Goal: Contribute content

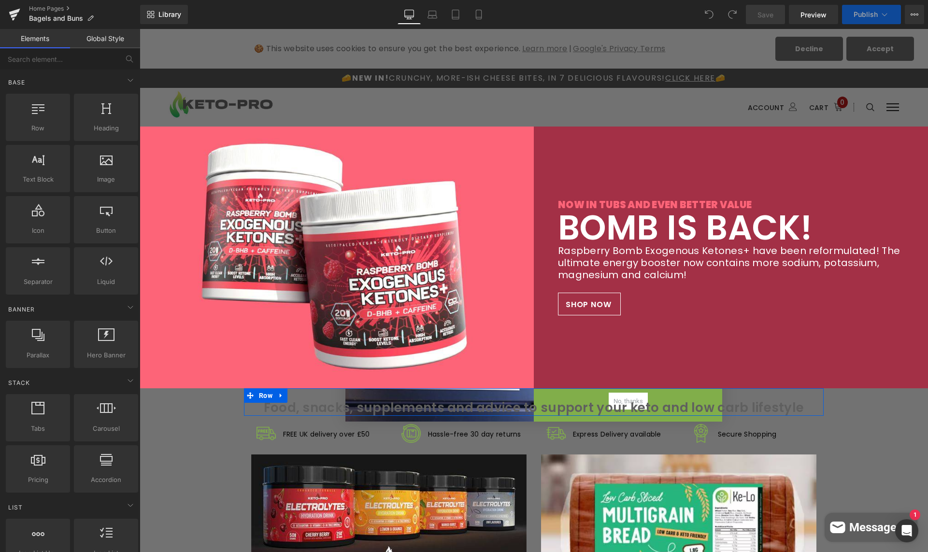
click at [623, 396] on div "Food, snacks, supplements and advice to support your keto and low carb lifestyl…" at bounding box center [534, 402] width 580 height 28
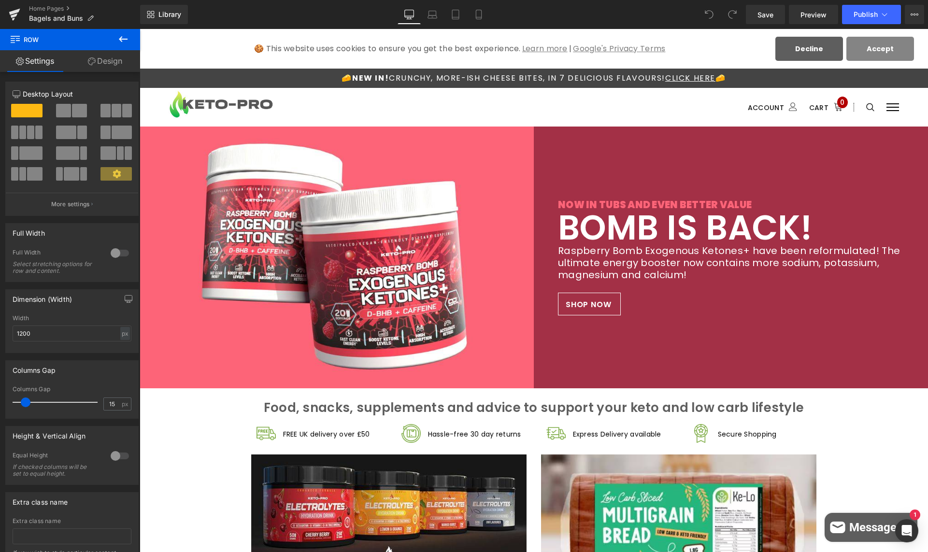
click at [864, 43] on button "Accept" at bounding box center [880, 49] width 68 height 24
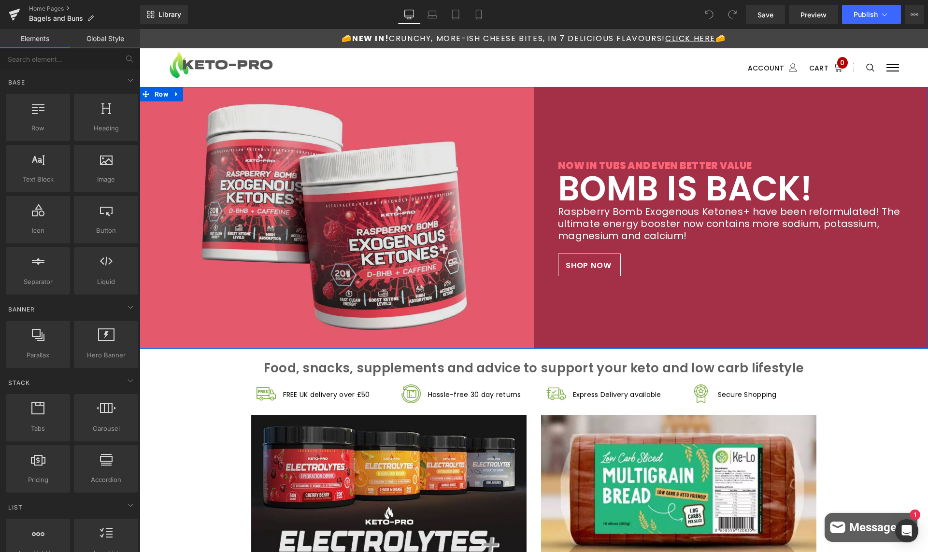
click at [300, 142] on img at bounding box center [337, 218] width 394 height 262
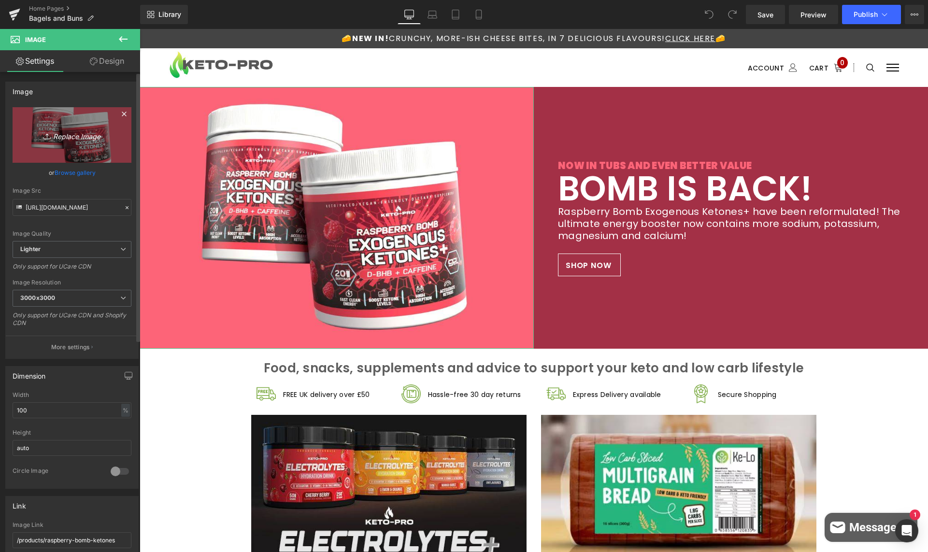
click at [72, 138] on icon "Replace Image" at bounding box center [71, 135] width 77 height 12
type input "C:\fakepath\bunsandbagelshome.png"
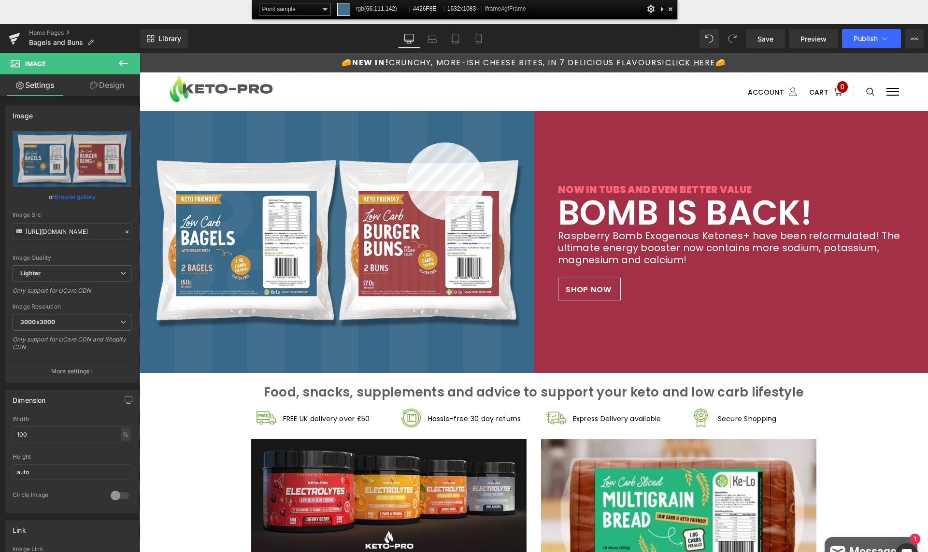
click at [407, 142] on div at bounding box center [534, 338] width 788 height 523
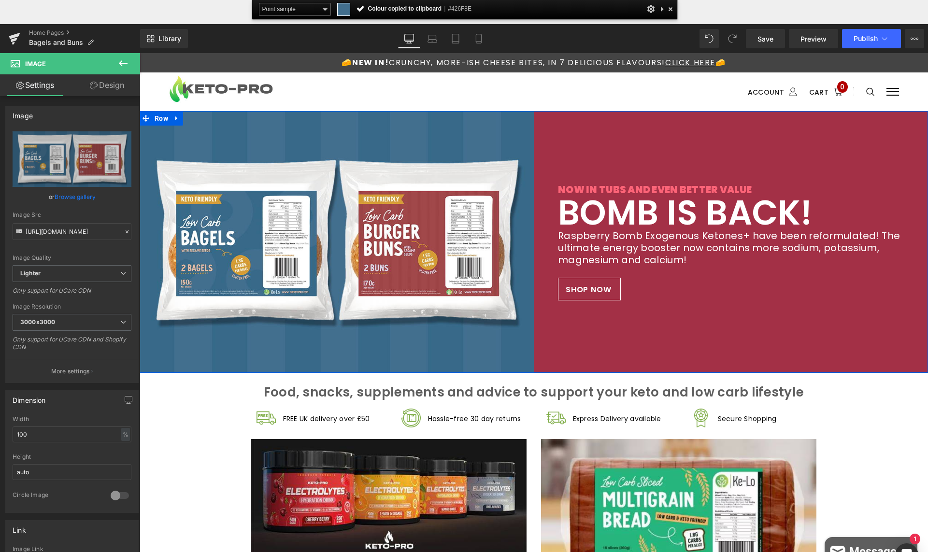
click at [657, 154] on div "NOW IN TUBS AND EVEN BETTER VALUE Heading BOMB IS BACK! Heading Raspberry Bomb …" at bounding box center [731, 242] width 394 height 262
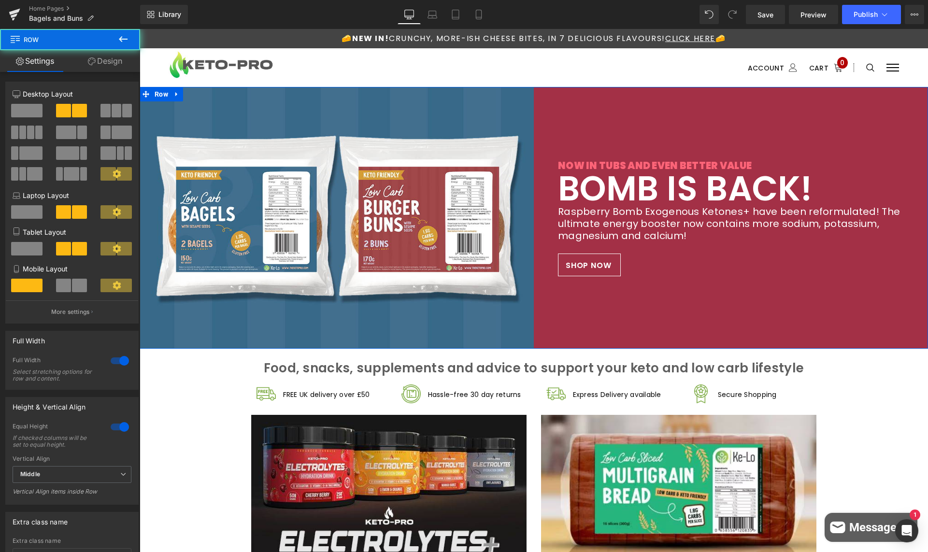
click at [591, 124] on div "NOW IN TUBS AND EVEN BETTER VALUE Heading BOMB IS BACK! Heading Raspberry Bomb …" at bounding box center [731, 218] width 394 height 262
click at [99, 60] on link "Design" at bounding box center [105, 61] width 70 height 22
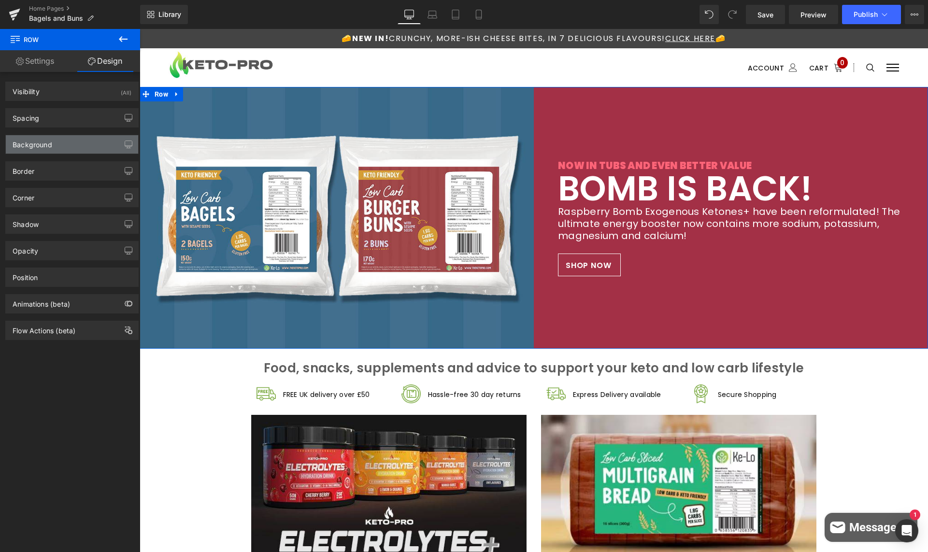
click at [35, 142] on div "Background" at bounding box center [33, 142] width 40 height 14
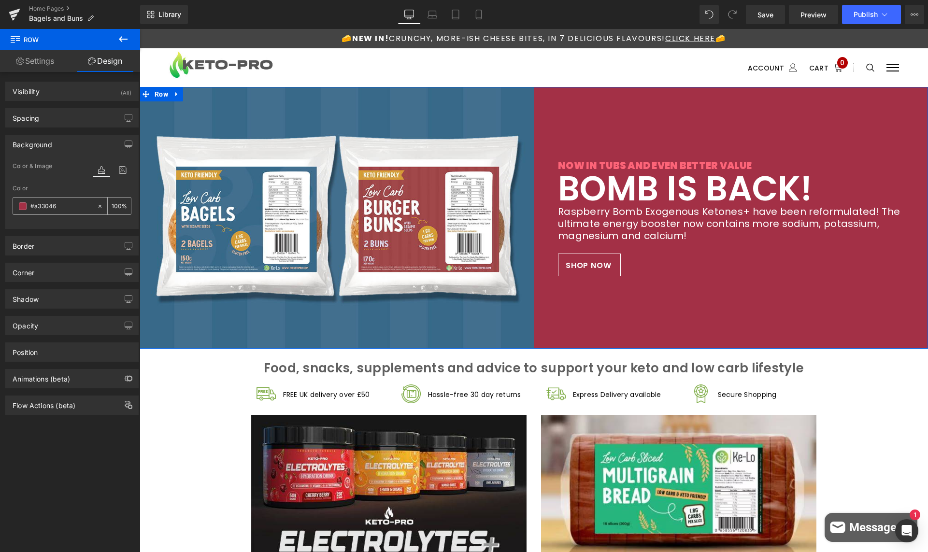
click at [52, 204] on input "text" at bounding box center [61, 206] width 62 height 11
paste input "426F8E"
type input "#426F8E"
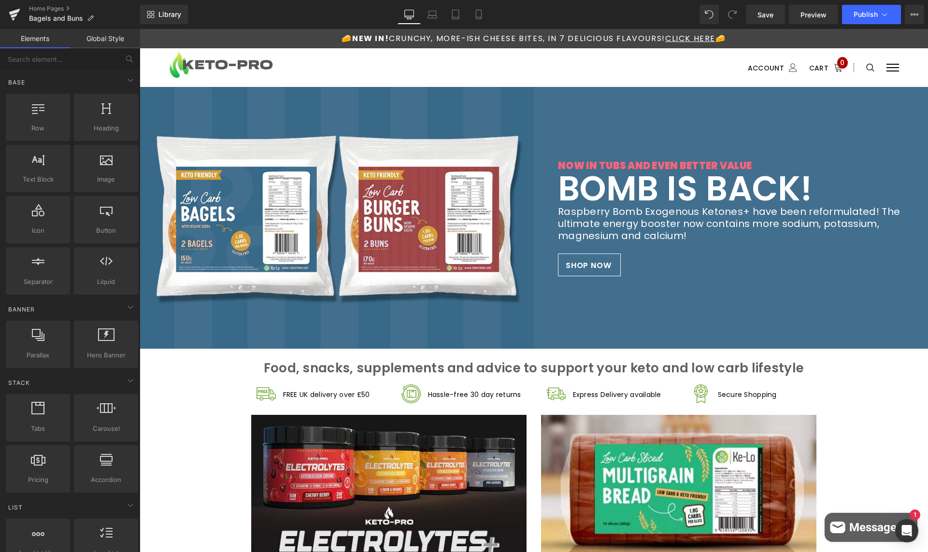
click at [553, 65] on ul at bounding box center [517, 68] width 383 height 12
click at [800, 191] on h2 "BOMB IS BACK!" at bounding box center [731, 189] width 346 height 34
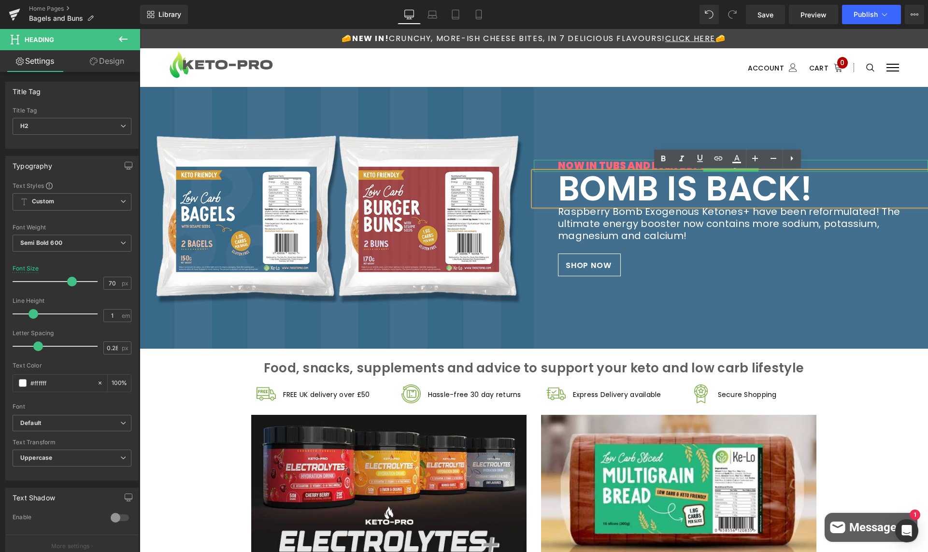
click at [588, 163] on h3 "NOW IN TUBS AND EVEN BETTER VALUE" at bounding box center [731, 166] width 346 height 12
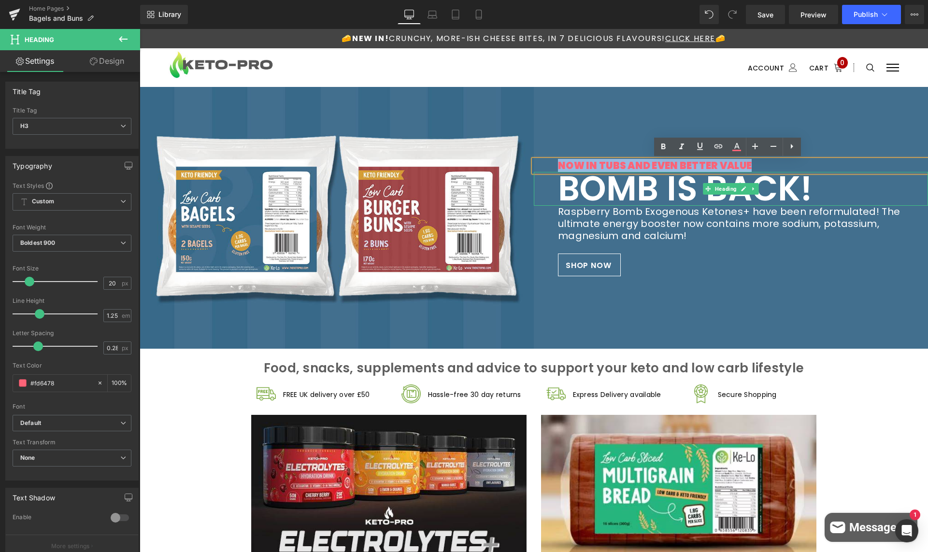
drag, startPoint x: 554, startPoint y: 162, endPoint x: 762, endPoint y: 168, distance: 207.7
click at [762, 168] on div "NOW IN TUBS AND EVEN BETTER VALUE Heading BOMB IS BACK! Heading Raspberry Bomb …" at bounding box center [731, 218] width 394 height 262
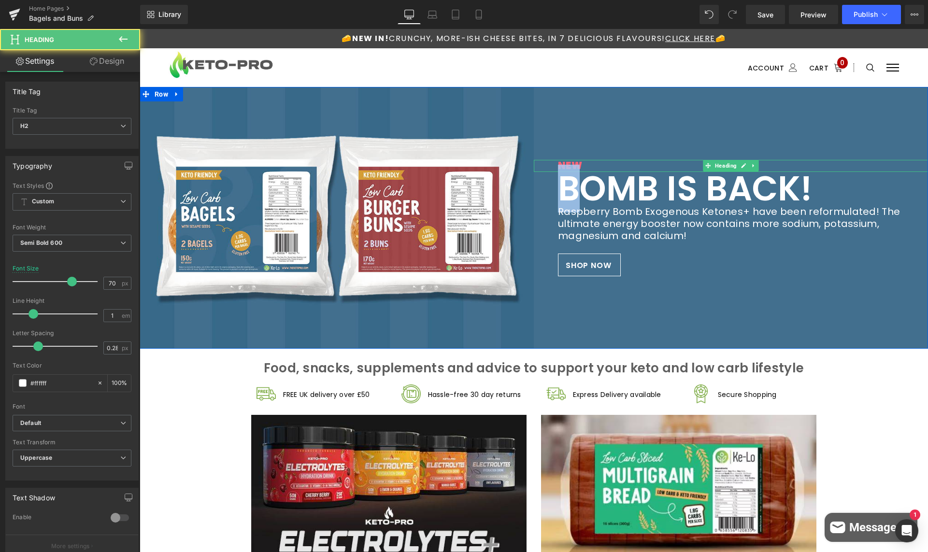
drag, startPoint x: 553, startPoint y: 165, endPoint x: 549, endPoint y: 164, distance: 4.9
click at [549, 164] on div "NEW Heading BOMB IS BACK! Heading Raspberry Bomb Exogenous Ketones+ have been r…" at bounding box center [731, 218] width 394 height 262
click at [584, 162] on div at bounding box center [731, 161] width 394 height 2
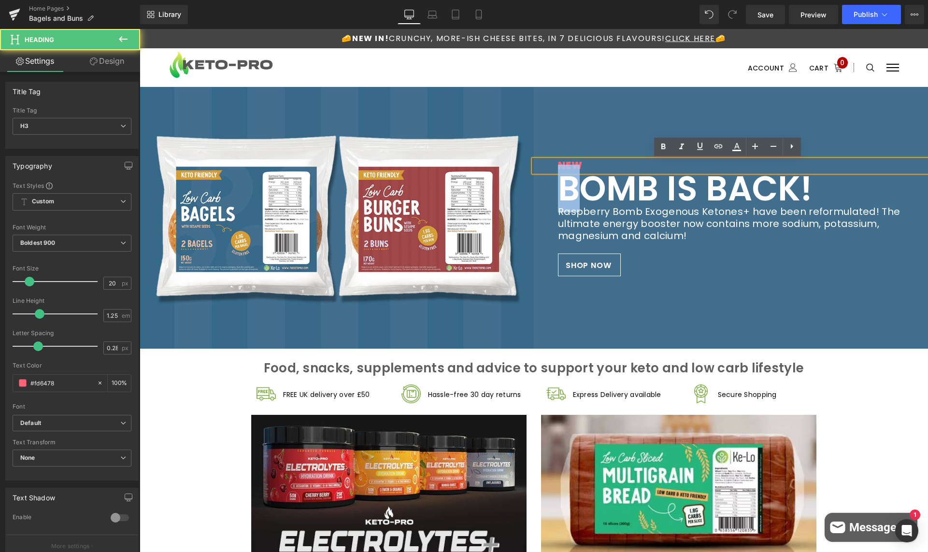
click at [631, 127] on div "NEW Heading BOMB IS BACK! Heading Raspberry Bomb Exogenous Ketones+ have been r…" at bounding box center [731, 218] width 394 height 262
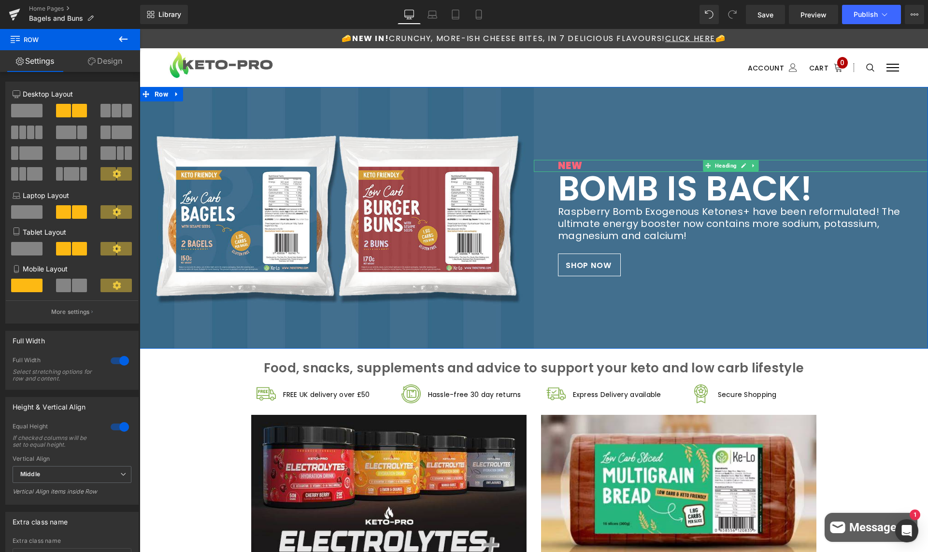
click at [581, 162] on h3 "NEW" at bounding box center [731, 166] width 346 height 12
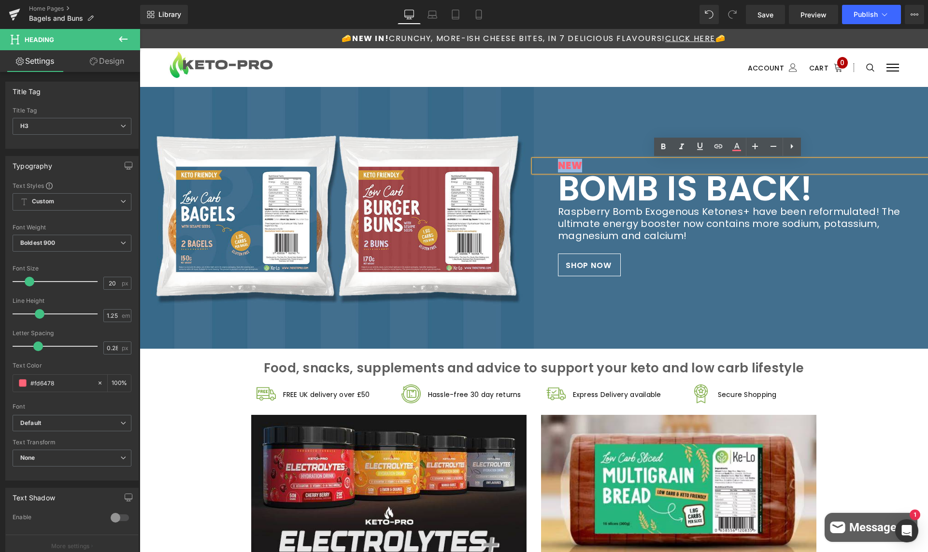
drag, startPoint x: 588, startPoint y: 164, endPoint x: 538, endPoint y: 161, distance: 50.3
click at [538, 161] on div "NEW" at bounding box center [731, 166] width 394 height 12
click at [733, 146] on icon at bounding box center [737, 147] width 12 height 12
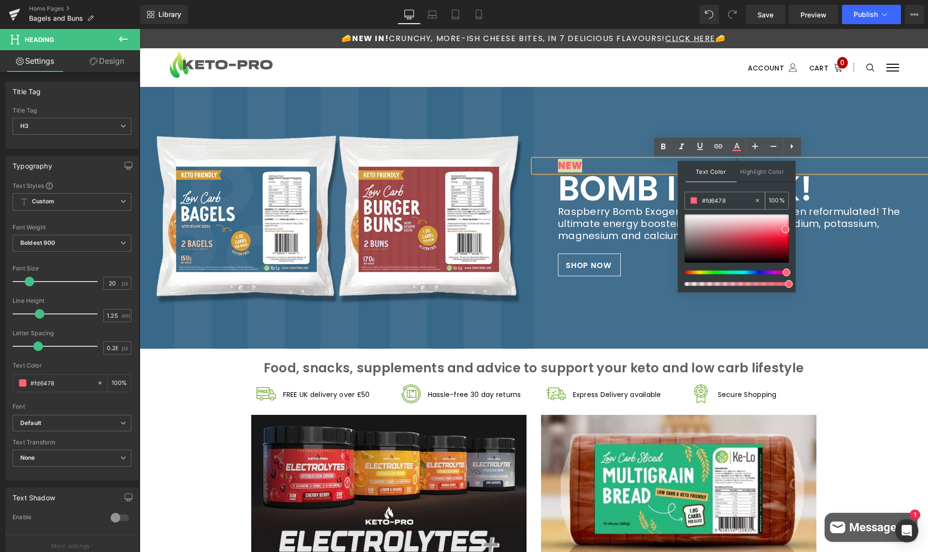
click at [728, 200] on input "#fd6478" at bounding box center [728, 200] width 52 height 11
paste input "426F8E"
type input "#426F8E"
click at [722, 224] on div at bounding box center [736, 238] width 104 height 48
click at [722, 221] on span at bounding box center [722, 224] width 8 height 8
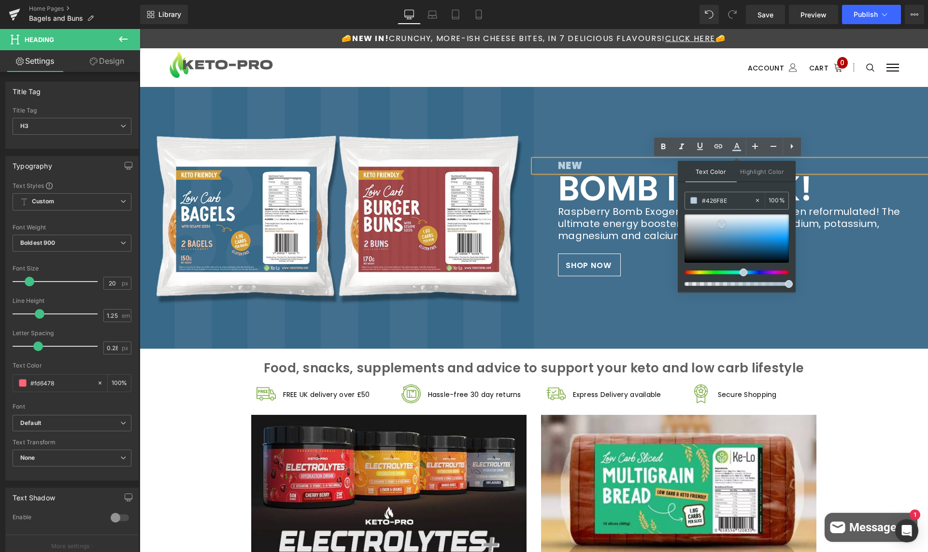
click at [722, 221] on span at bounding box center [722, 224] width 8 height 8
click at [722, 219] on div at bounding box center [736, 238] width 104 height 48
click at [723, 221] on span at bounding box center [722, 219] width 8 height 8
click at [834, 179] on h2 "BOMB IS BACK!" at bounding box center [731, 189] width 346 height 34
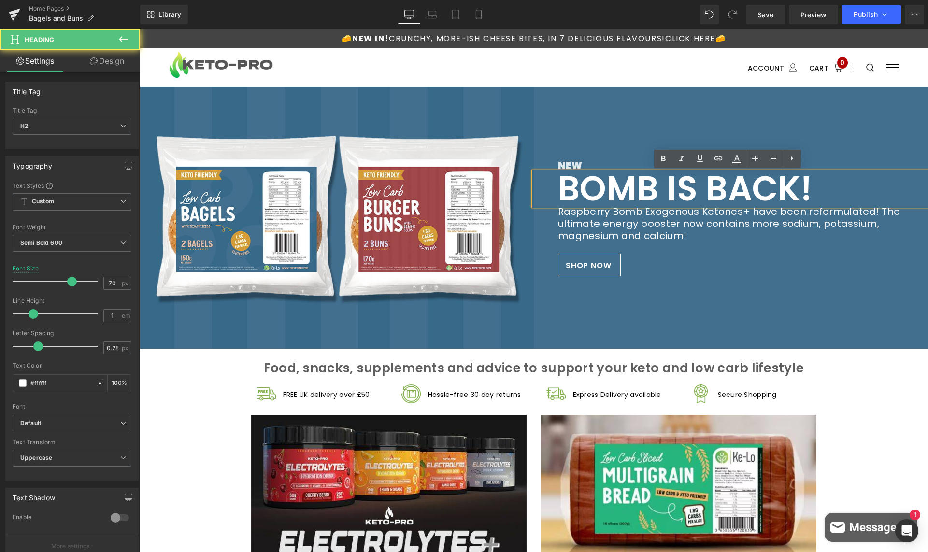
click at [636, 117] on div "NEW Heading BOMB IS BACK! Heading Raspberry Bomb Exogenous Ketones+ have been r…" at bounding box center [731, 218] width 394 height 262
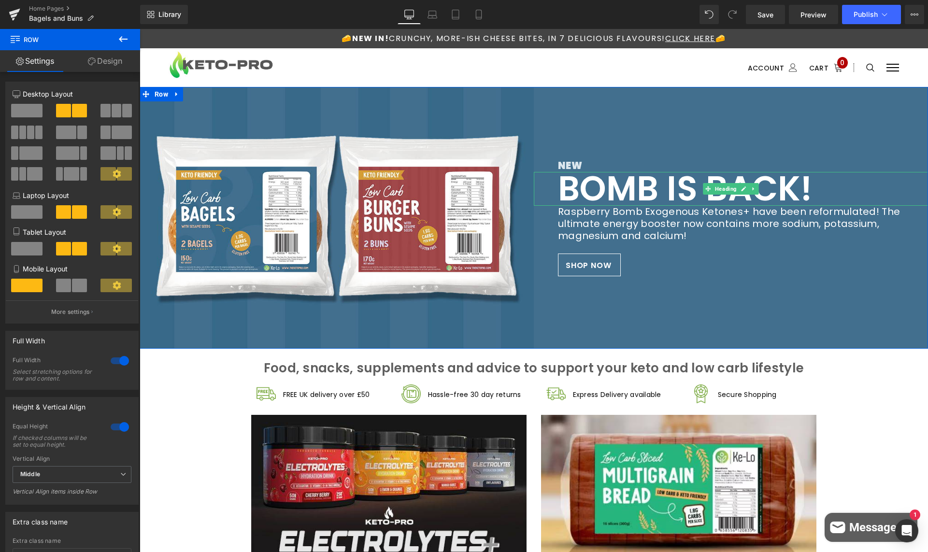
drag, startPoint x: 628, startPoint y: 195, endPoint x: 634, endPoint y: 184, distance: 12.8
click at [629, 195] on h2 "BOMB IS BACK!" at bounding box center [731, 189] width 346 height 34
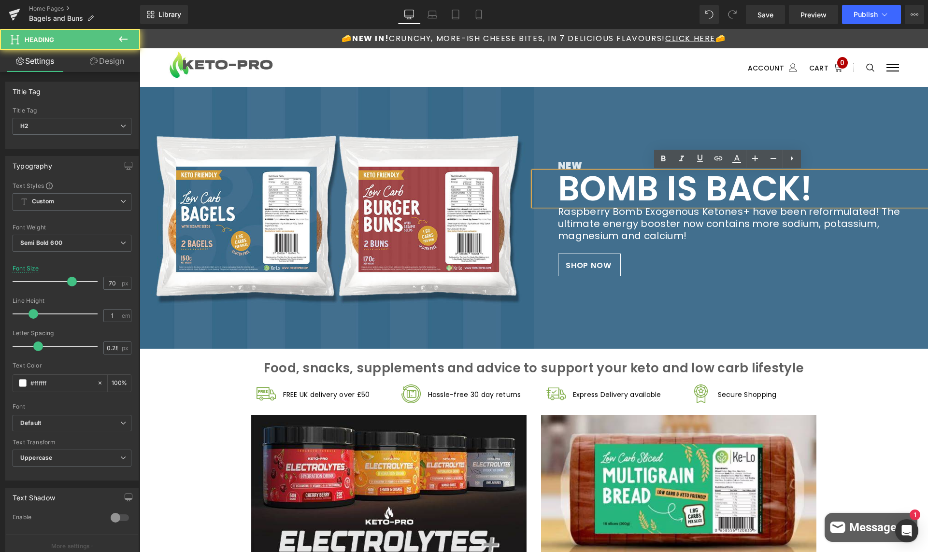
click at [634, 184] on h2 "BOMB IS BACK!" at bounding box center [731, 189] width 346 height 34
click at [788, 187] on h2 "BOMB IS BACK!" at bounding box center [731, 189] width 346 height 34
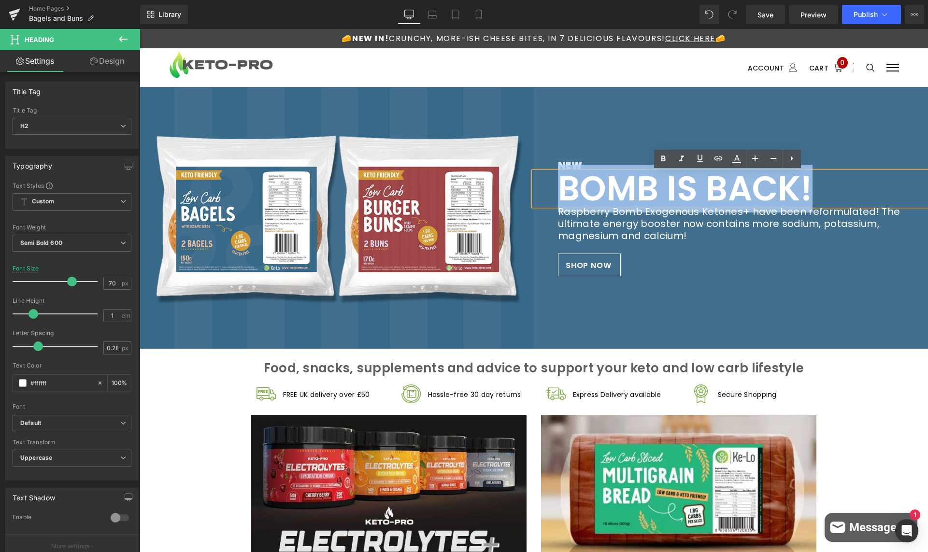
drag, startPoint x: 810, startPoint y: 184, endPoint x: 537, endPoint y: 186, distance: 273.4
click at [537, 186] on div "BOMB IS BACK!" at bounding box center [731, 189] width 394 height 34
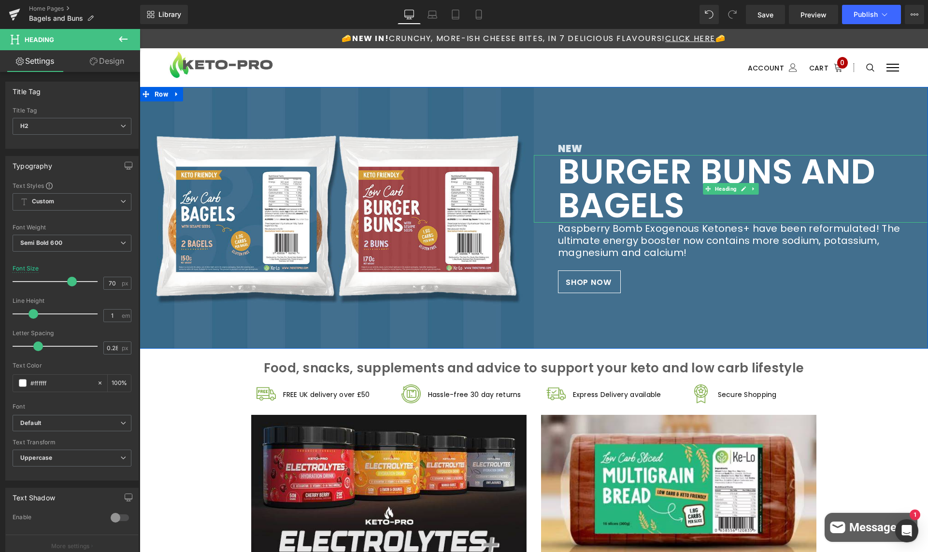
click at [560, 170] on h2 "BURGER BUNS AND BAGELS" at bounding box center [731, 189] width 346 height 68
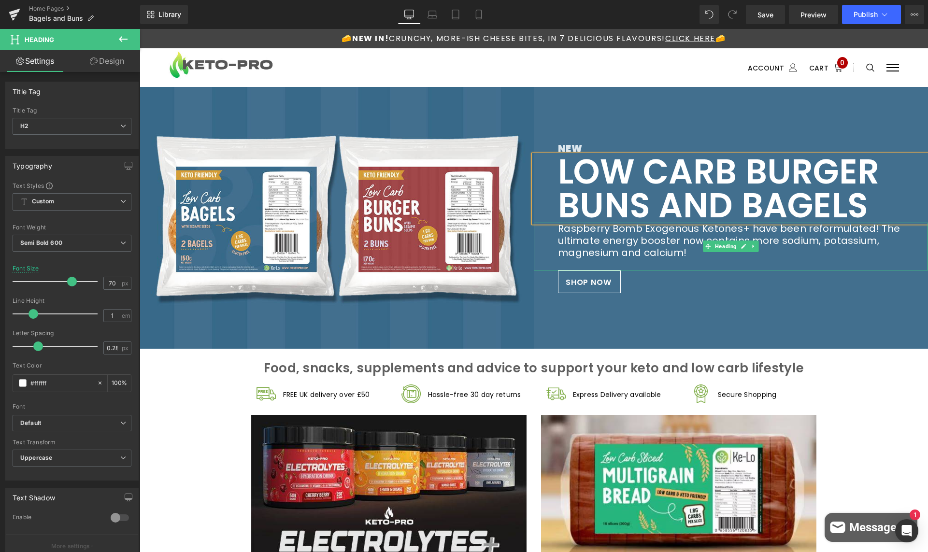
click at [748, 266] on div at bounding box center [731, 265] width 346 height 12
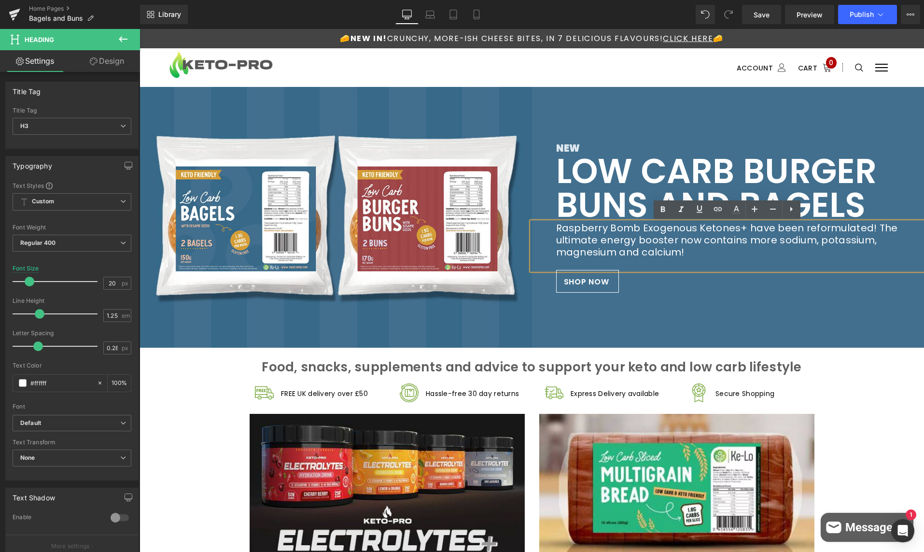
click at [676, 249] on h3 "Raspberry Bomb Exogenous Ketones+ have been reformulated! The ultimate energy b…" at bounding box center [728, 240] width 344 height 36
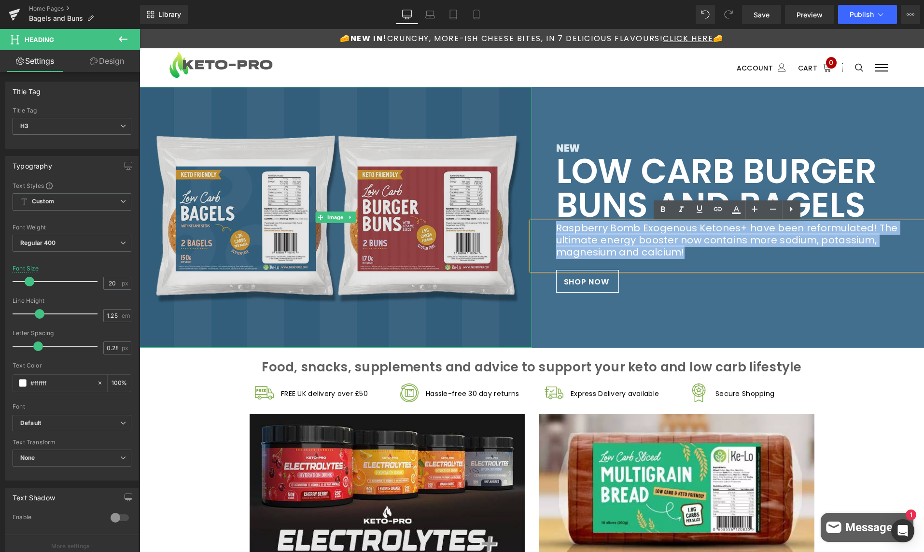
drag, startPoint x: 690, startPoint y: 249, endPoint x: 505, endPoint y: 228, distance: 186.1
click at [505, 228] on div "Image NEW Heading LOW CARB BURGER BUNS AND BAGELS Heading Raspberry Bomb Exogen…" at bounding box center [532, 217] width 785 height 261
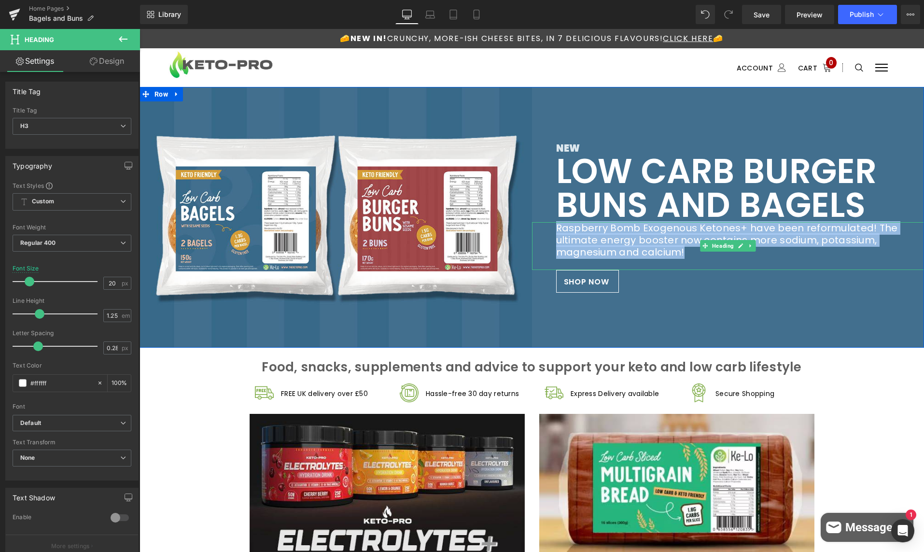
click at [620, 232] on h3 "Raspberry Bomb Exogenous Ketones+ have been reformulated! The ultimate energy b…" at bounding box center [728, 240] width 344 height 36
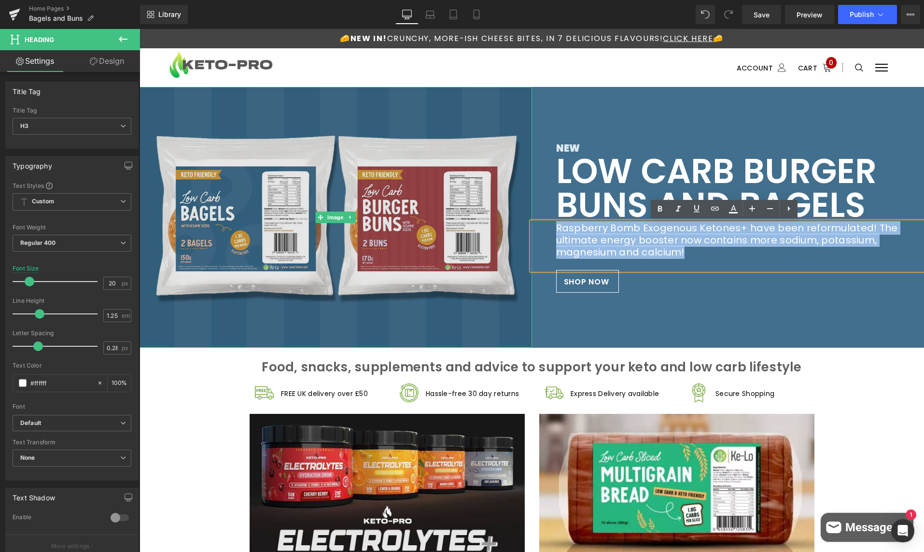
drag, startPoint x: 687, startPoint y: 253, endPoint x: 458, endPoint y: 225, distance: 230.6
click at [458, 225] on div "Image NEW Heading LOW CARB BURGER BUNS AND BAGELS Heading Raspberry Bomb Exogen…" at bounding box center [532, 217] width 785 height 261
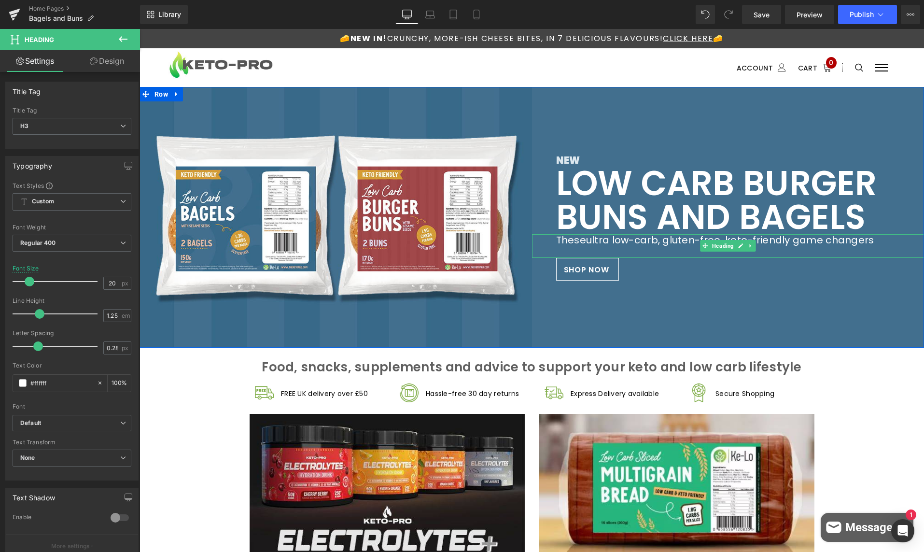
drag, startPoint x: 590, startPoint y: 237, endPoint x: 584, endPoint y: 239, distance: 6.1
click at [590, 237] on h3 "Theseultra low-carb, gluten-free, keto-friendly game changers" at bounding box center [728, 240] width 344 height 12
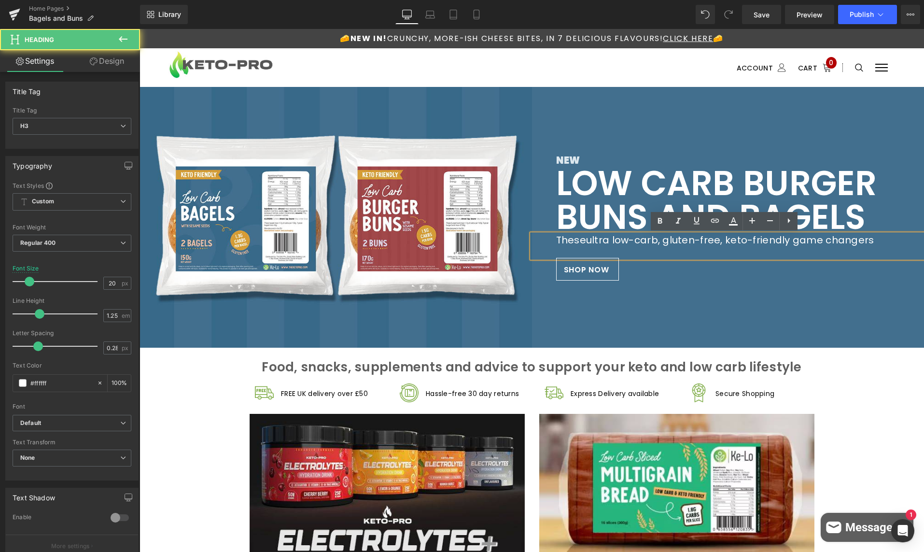
click at [581, 239] on h3 "Theseultra low-carb, gluten-free, keto-friendly game changers" at bounding box center [728, 240] width 344 height 12
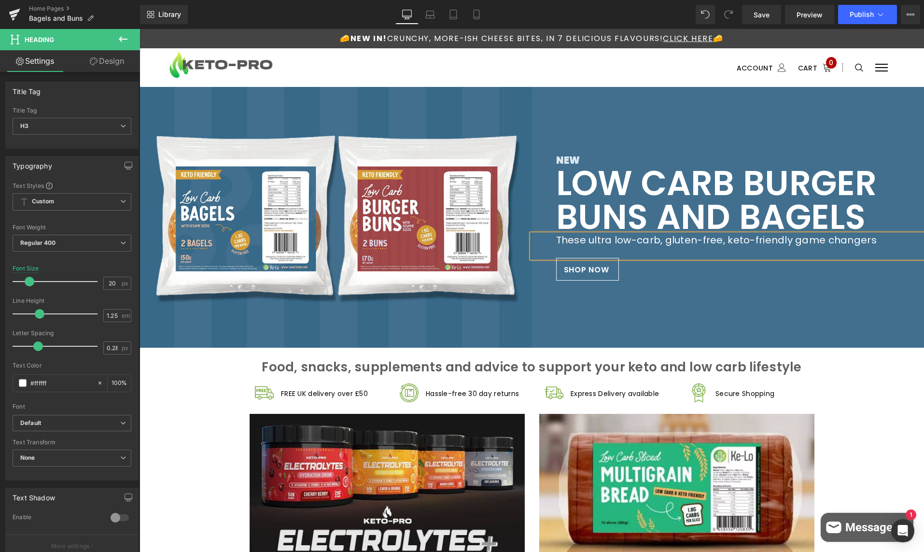
click at [669, 244] on h3 "These ultra low-carb, gluten-free, keto-friendly game changers" at bounding box center [728, 240] width 344 height 12
click at [743, 243] on h3 "These ultra low-carb, gluten-free, keto-friendly game changers" at bounding box center [728, 240] width 344 height 12
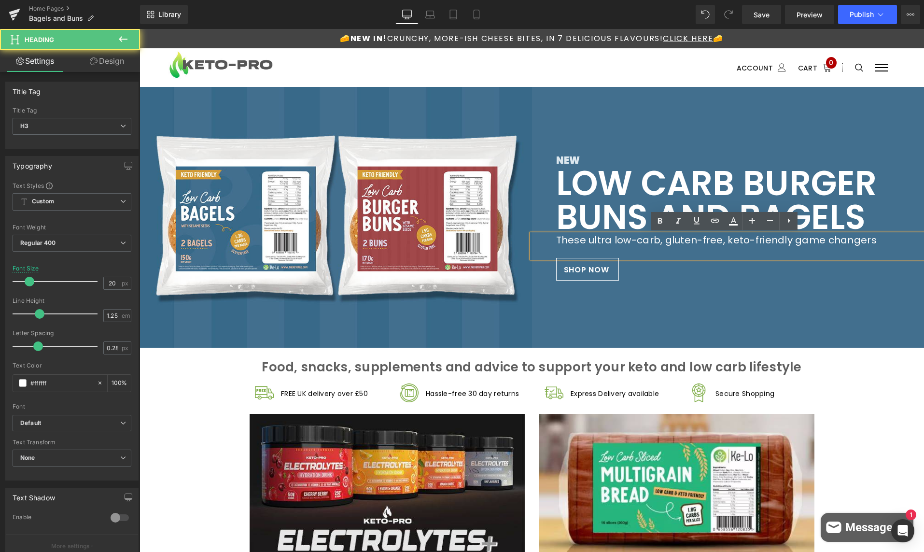
click at [820, 239] on h3 "These ultra low-carb, gluten-free, keto-friendly game changers" at bounding box center [728, 240] width 344 height 12
click at [606, 241] on h3 "These ultra low-carb, gluten-free, keto-friendly game changers" at bounding box center [728, 240] width 344 height 12
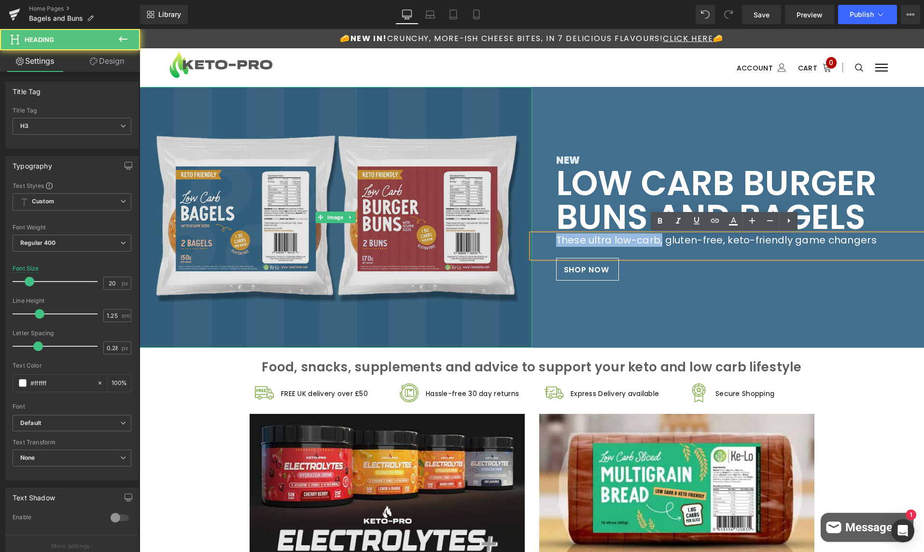
drag, startPoint x: 657, startPoint y: 240, endPoint x: 497, endPoint y: 233, distance: 160.0
click at [497, 233] on div "Image NEW Heading LOW CARB BURGER BUNS AND BAGELS Heading These ultra low-carb,…" at bounding box center [532, 217] width 785 height 261
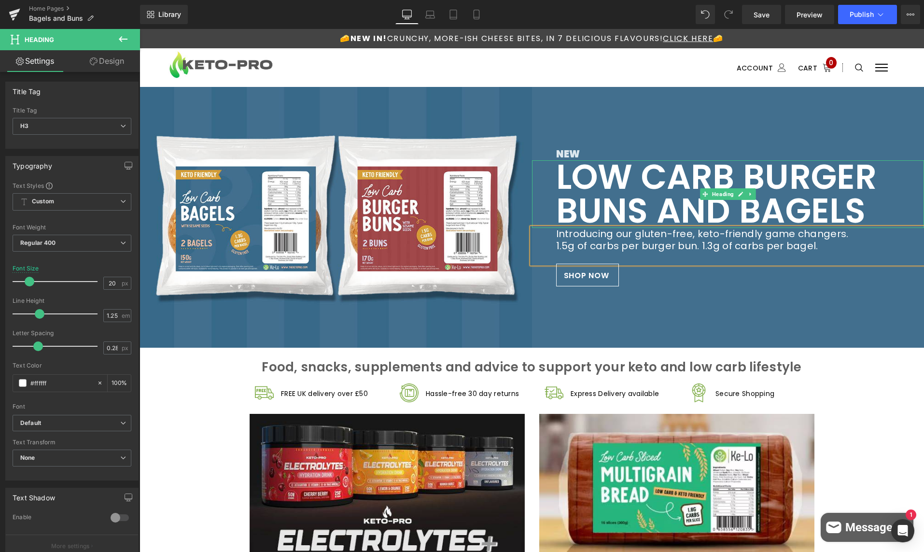
drag, startPoint x: 578, startPoint y: 155, endPoint x: 583, endPoint y: 153, distance: 5.5
click at [578, 160] on h2 "LOW CARB BURGER BUNS AND BAGELS" at bounding box center [728, 194] width 344 height 68
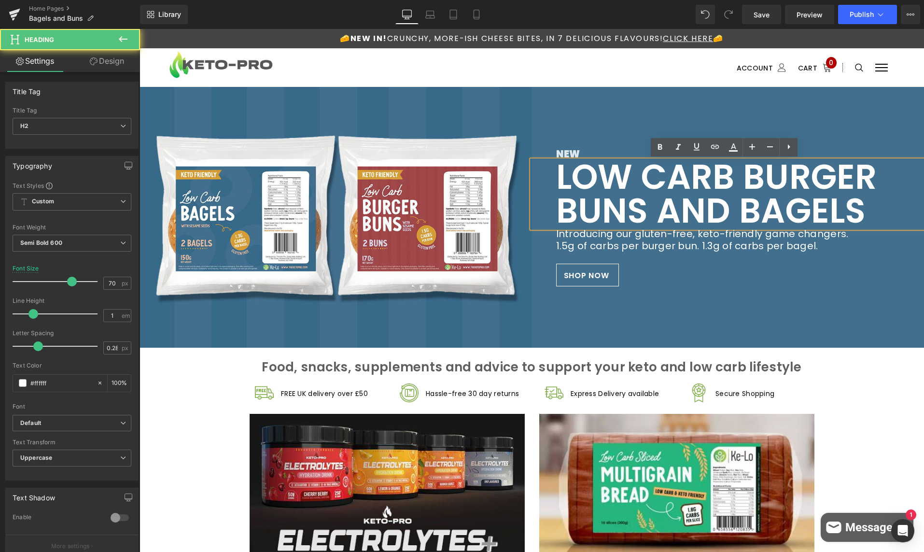
click at [583, 160] on h2 "LOW CARB BURGER BUNS AND BAGELS" at bounding box center [728, 194] width 344 height 68
click at [140, 29] on div at bounding box center [140, 29] width 0 height 0
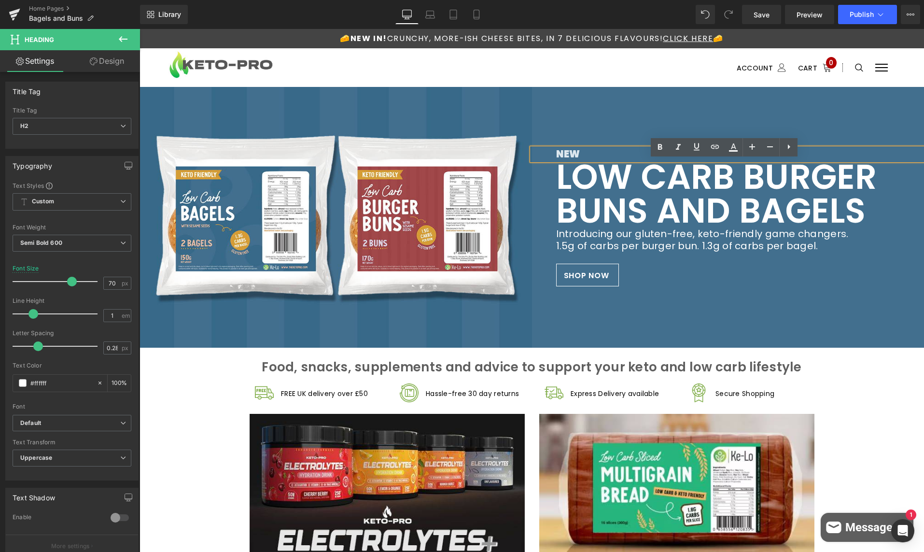
click at [570, 152] on span "NEW" at bounding box center [568, 154] width 24 height 14
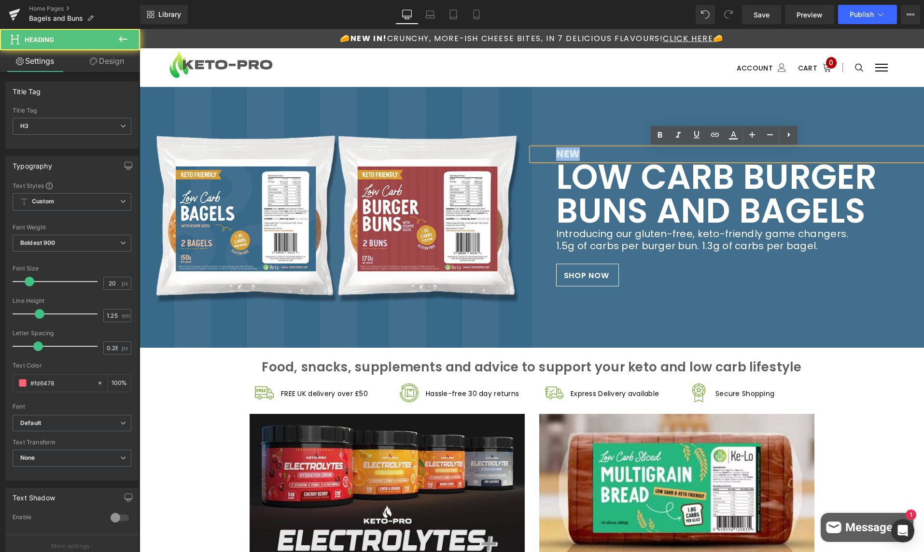
click at [570, 152] on span "NEW" at bounding box center [568, 154] width 24 height 14
click at [731, 135] on icon at bounding box center [734, 135] width 12 height 12
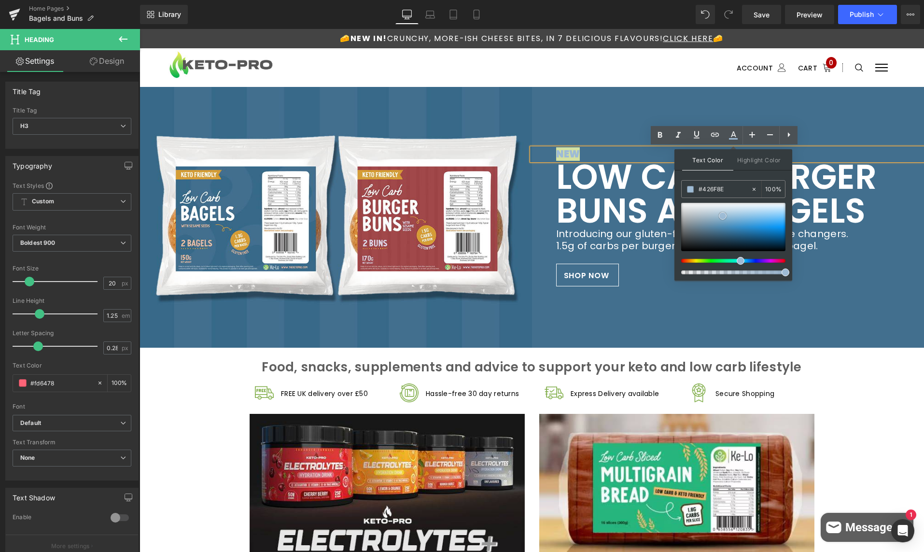
drag, startPoint x: 720, startPoint y: 210, endPoint x: 723, endPoint y: 218, distance: 8.9
click at [723, 218] on span at bounding box center [723, 216] width 8 height 8
click at [807, 305] on div "NEW Heading LOW CARB BURGER BUNS AND BAGELS Heading Introducing our gluten-free…" at bounding box center [728, 217] width 393 height 261
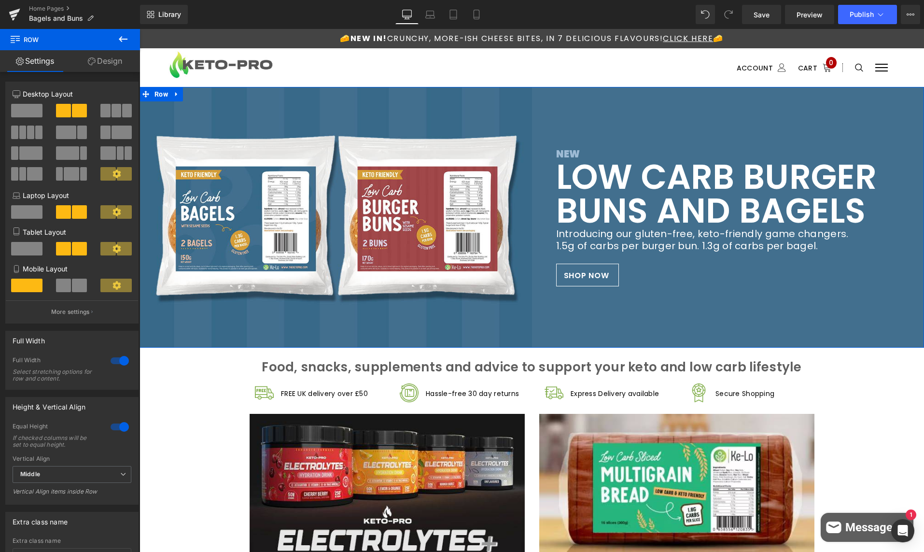
click at [806, 306] on div "NEW Heading LOW CARB BURGER BUNS AND BAGELS Heading Introducing our gluten-free…" at bounding box center [728, 217] width 393 height 261
click at [487, 70] on ul at bounding box center [516, 68] width 380 height 12
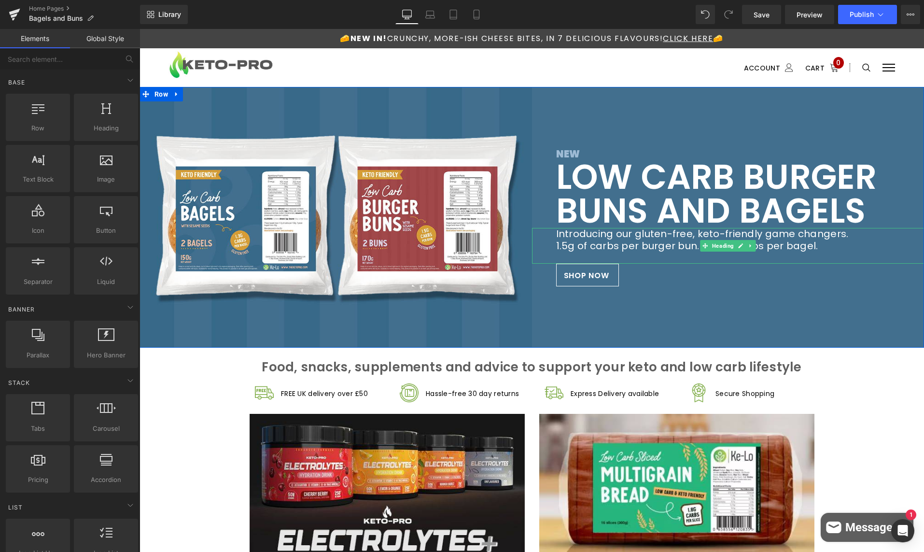
click at [817, 238] on h3 "Introducing our gluten-free, keto-friendly game changers. 1.5g of carbs per bur…" at bounding box center [728, 240] width 344 height 24
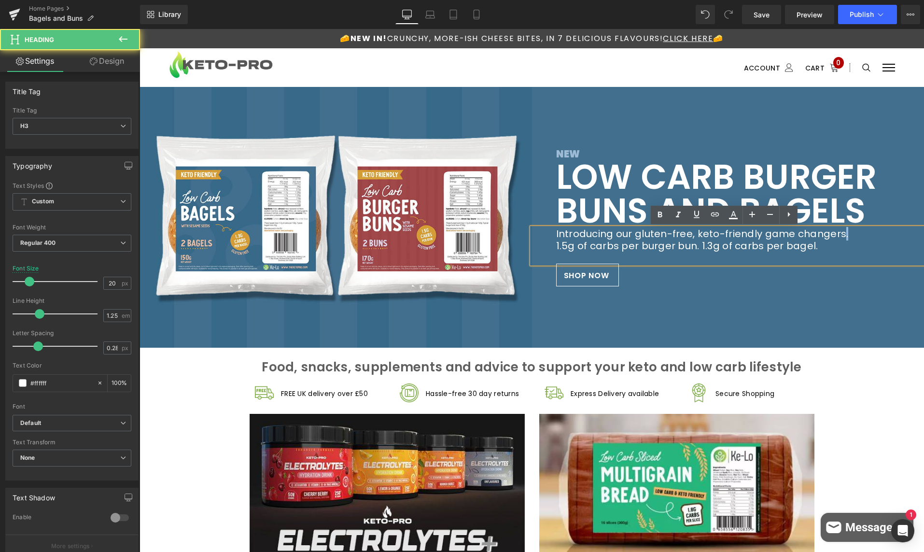
click at [836, 233] on h3 "Introducing our gluten-free, keto-friendly game changers. 1.5g of carbs per bur…" at bounding box center [728, 240] width 344 height 24
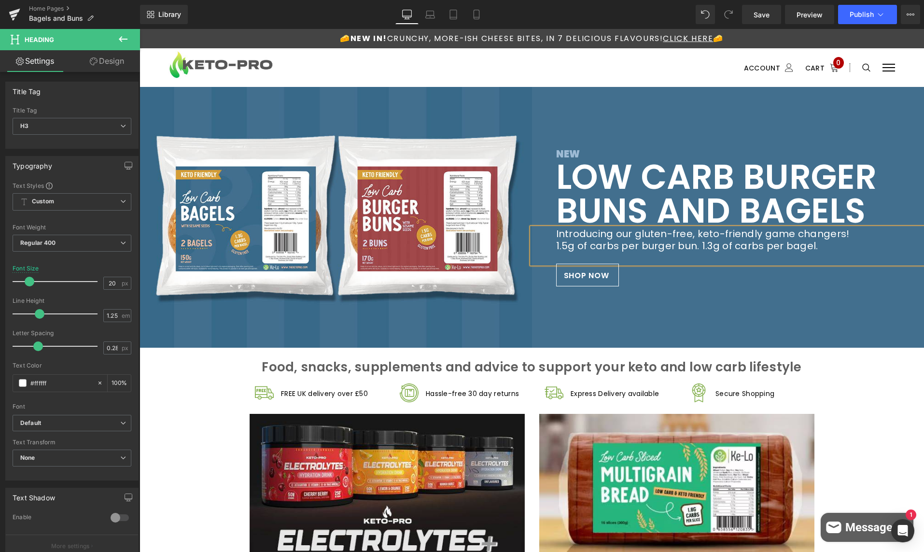
click at [601, 243] on h3 "Introducing our gluten-free, keto-friendly game changers! 1.5g of carbs per bur…" at bounding box center [728, 240] width 344 height 24
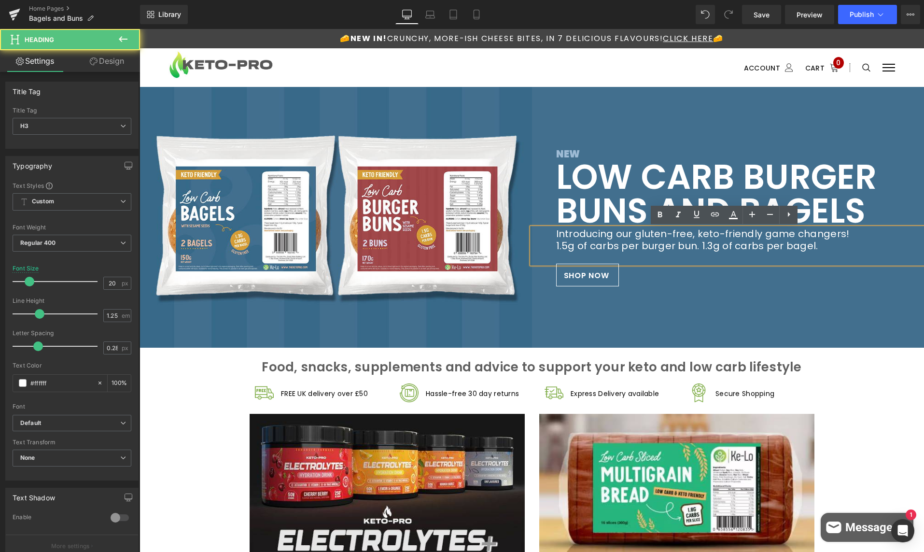
click at [556, 244] on h3 "Introducing our gluten-free, keto-friendly game changers! 1.5g of carbs per bur…" at bounding box center [728, 240] width 344 height 24
click at [719, 246] on h3 "Introducing our gluten-free, keto-friendly game changers! Only 1.5g of carbs pe…" at bounding box center [728, 240] width 344 height 24
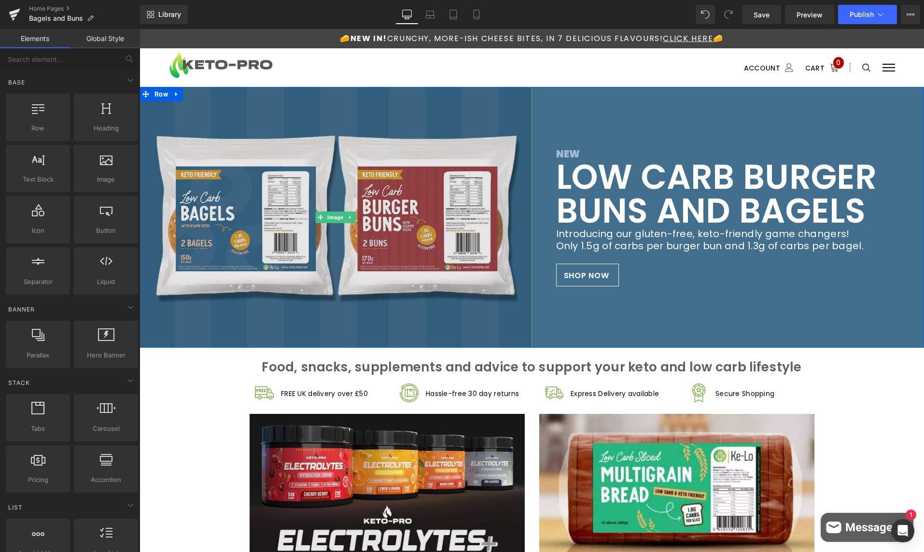
click at [273, 216] on img at bounding box center [336, 217] width 393 height 261
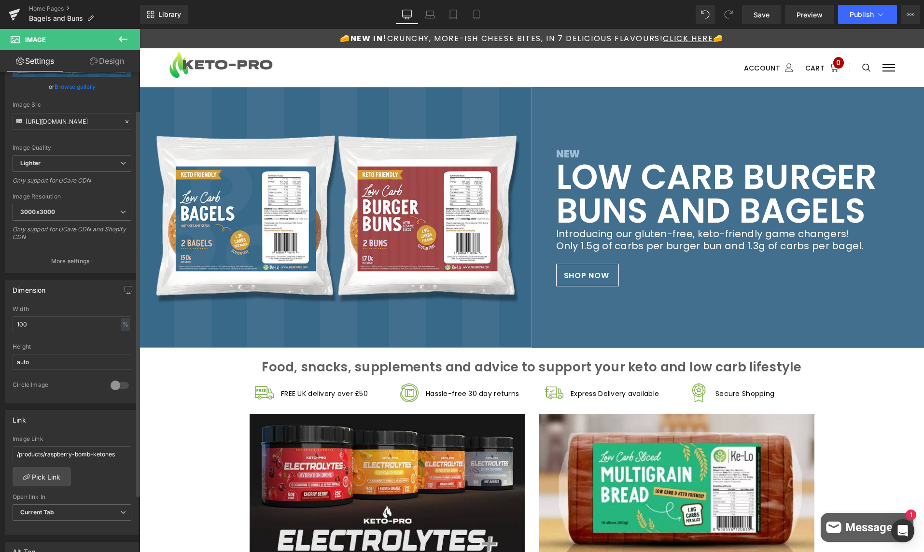
scroll to position [97, 0]
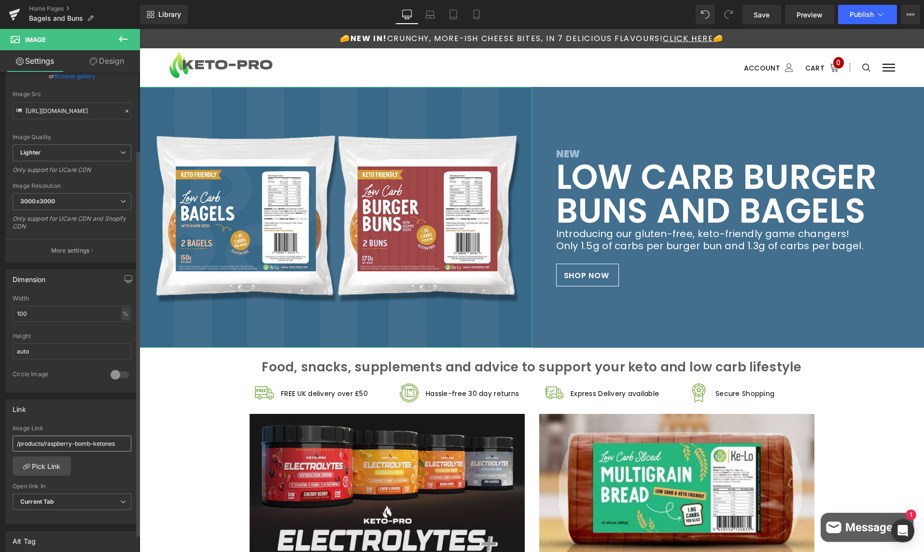
click at [62, 441] on input "/products/raspberry-bomb-ketones" at bounding box center [72, 444] width 119 height 16
click at [53, 459] on link "Pick Link" at bounding box center [42, 465] width 58 height 19
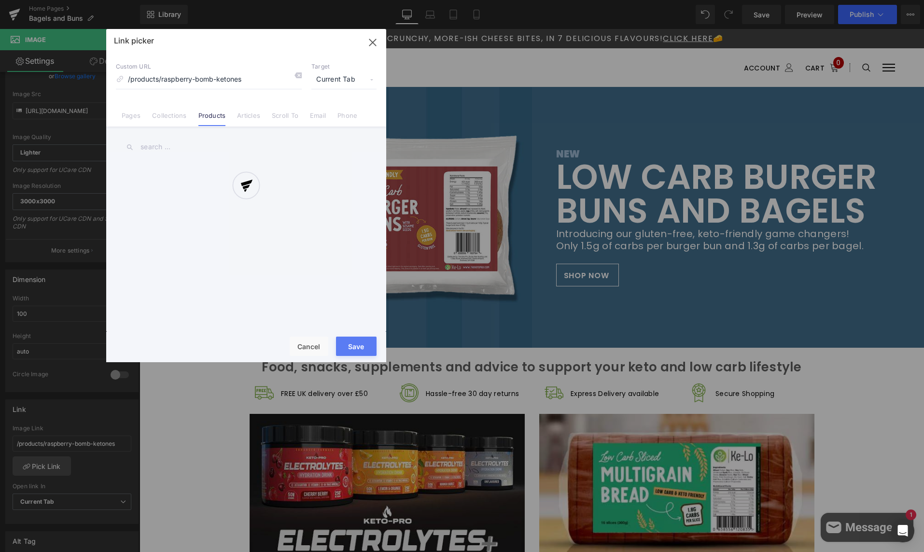
click at [246, 79] on div "Link picker Back to Library Insert Custom URL /products/raspberry-bomb-ketones …" at bounding box center [246, 195] width 280 height 333
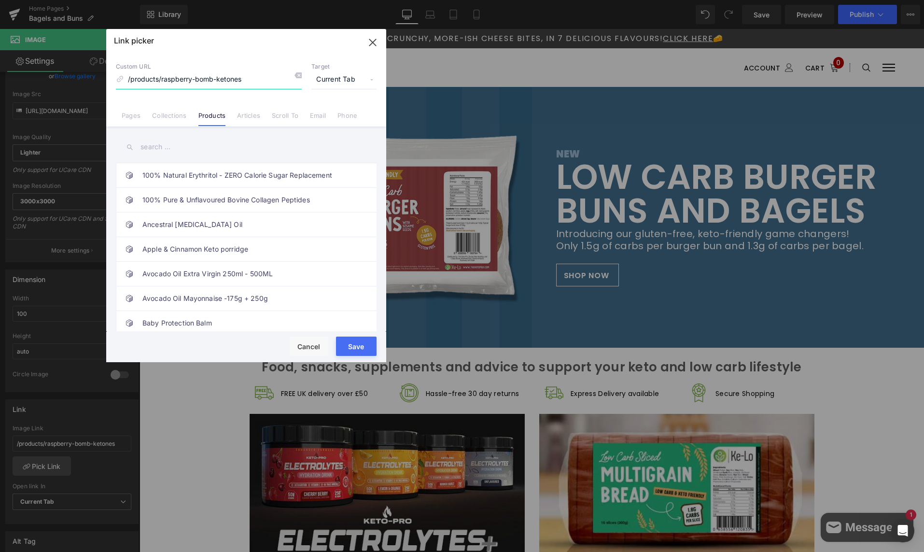
drag, startPoint x: 166, startPoint y: 89, endPoint x: -84, endPoint y: 75, distance: 250.6
click at [0, 75] on html "You are previewing how the will restyle your page. You can not edit Elements in…" at bounding box center [462, 276] width 924 height 552
click at [167, 113] on link "Collections" at bounding box center [169, 119] width 34 height 14
click at [172, 146] on input "text" at bounding box center [246, 147] width 261 height 22
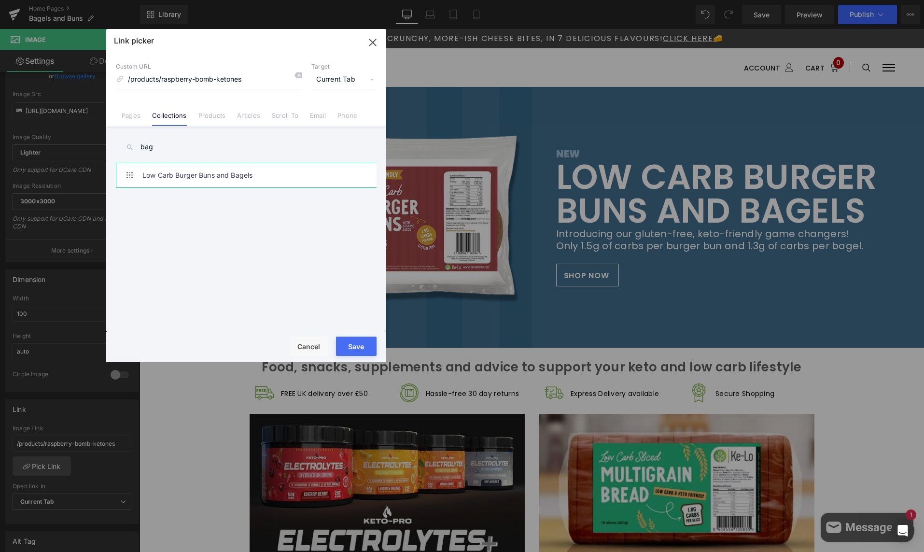
type input "bag"
click at [193, 176] on link "Low Carb Burger Buns and Bagels" at bounding box center [248, 175] width 212 height 24
click at [353, 339] on button "Save" at bounding box center [356, 346] width 41 height 19
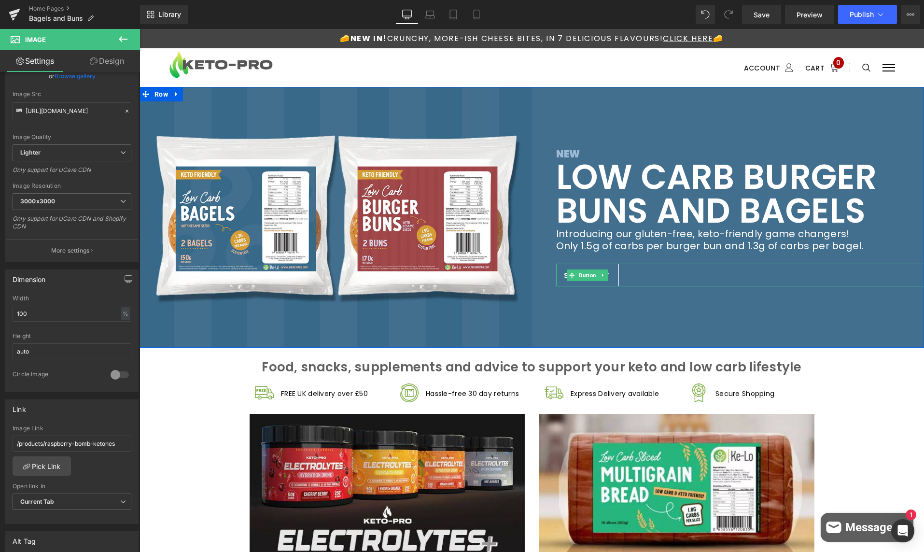
click at [610, 274] on link "SHOP NOW" at bounding box center [587, 275] width 63 height 23
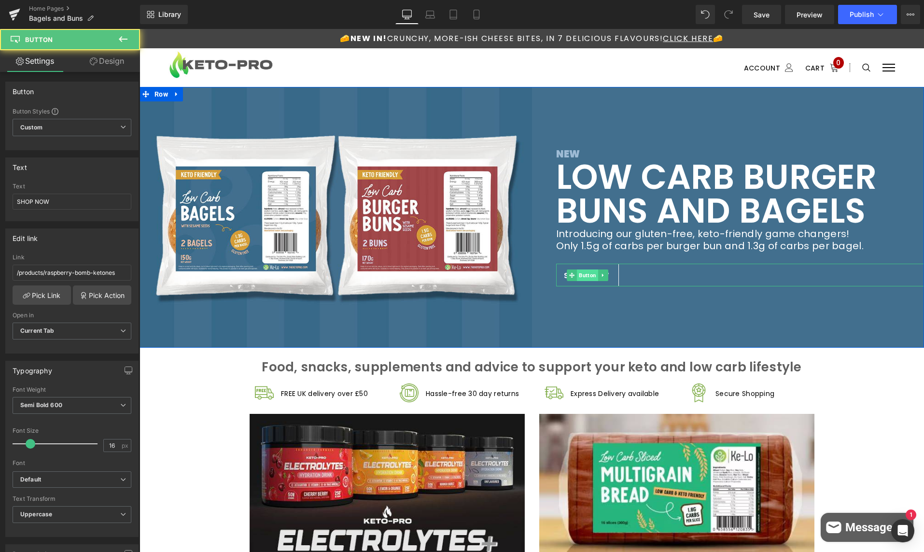
click at [578, 275] on span "Button" at bounding box center [587, 275] width 21 height 12
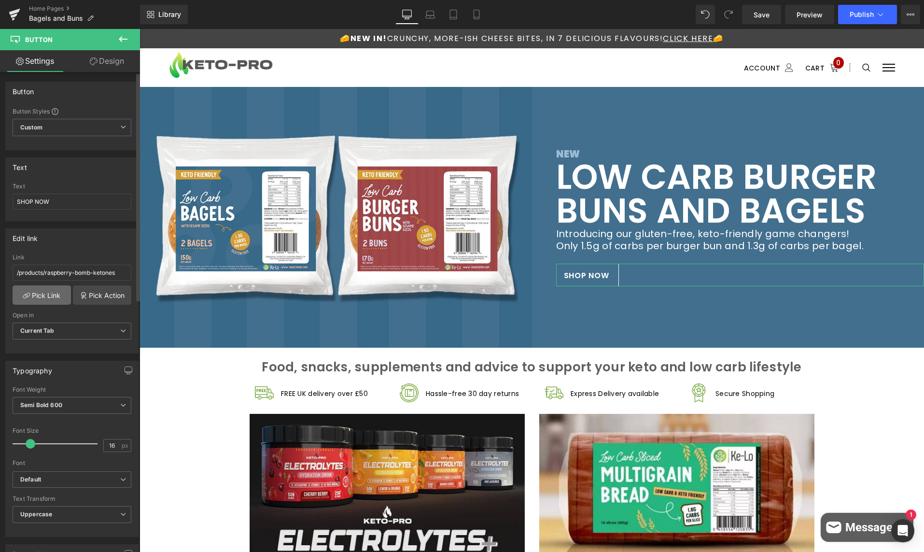
click at [40, 295] on link "Pick Link" at bounding box center [42, 294] width 58 height 19
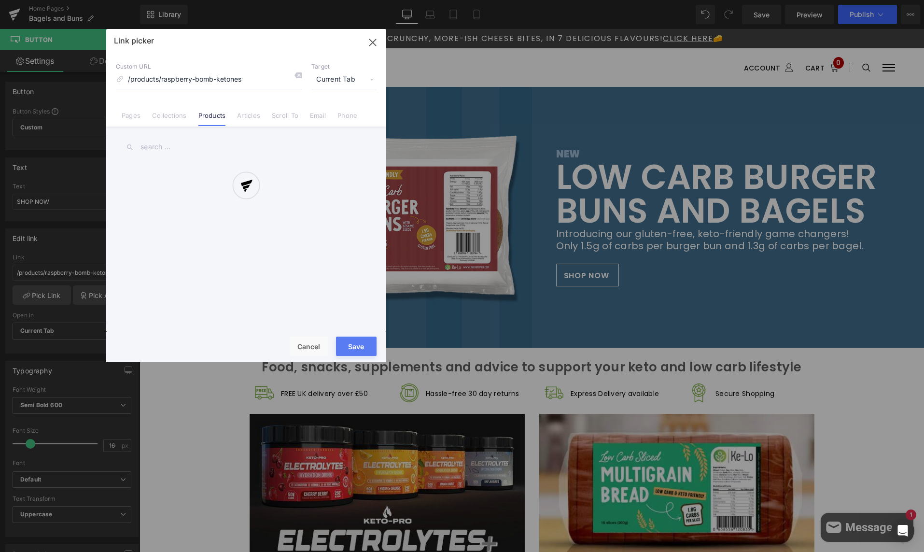
click at [170, 118] on div at bounding box center [246, 195] width 280 height 333
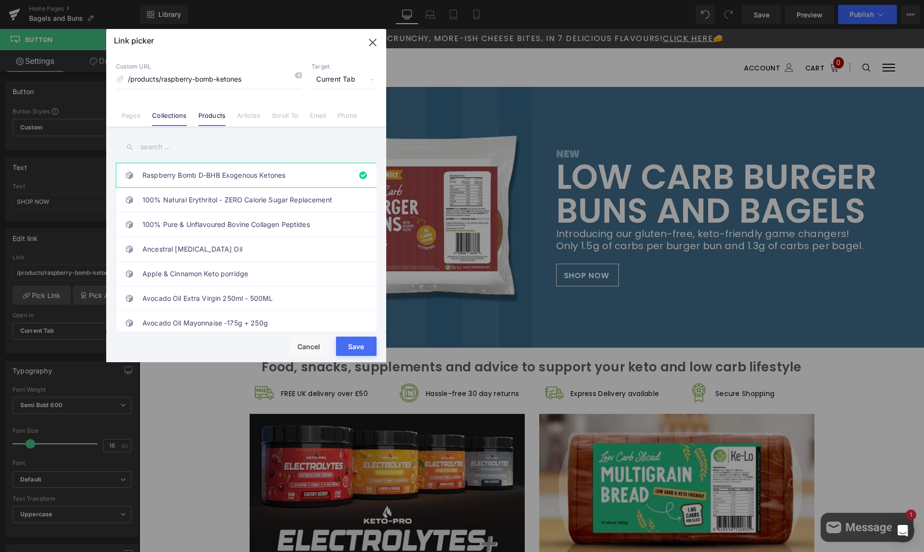
click at [172, 117] on link "Collections" at bounding box center [169, 119] width 34 height 14
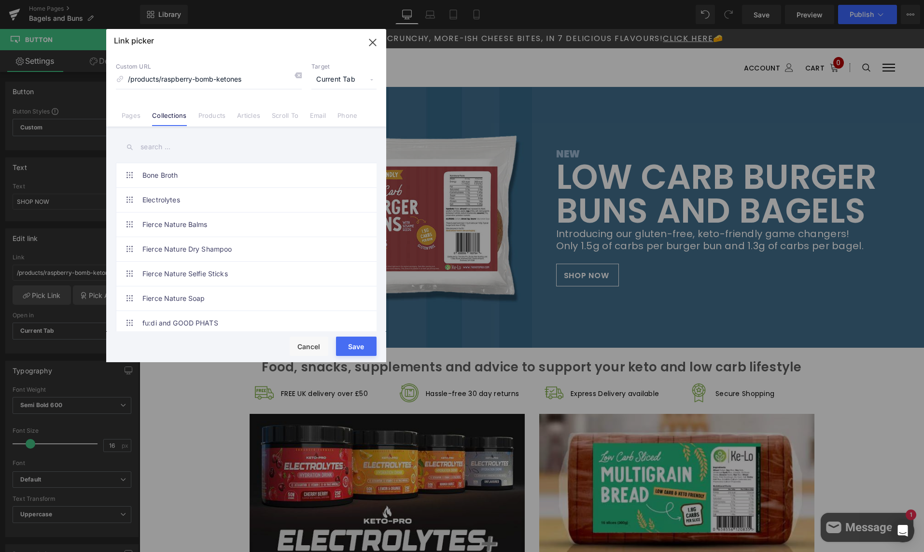
click at [170, 146] on input "text" at bounding box center [246, 147] width 261 height 22
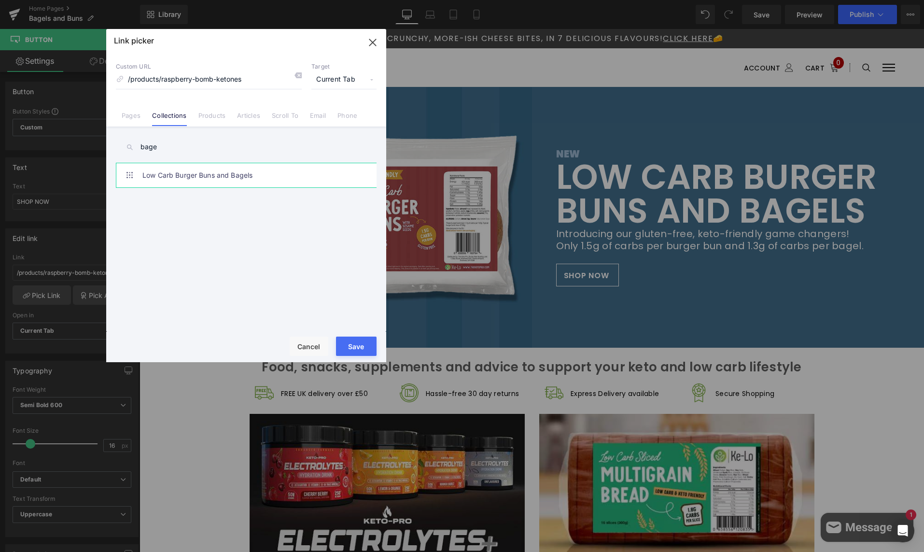
type input "bage"
click at [181, 174] on link "Low Carb Burger Buns and Bagels" at bounding box center [248, 175] width 212 height 24
click at [362, 344] on button "Save" at bounding box center [356, 346] width 41 height 19
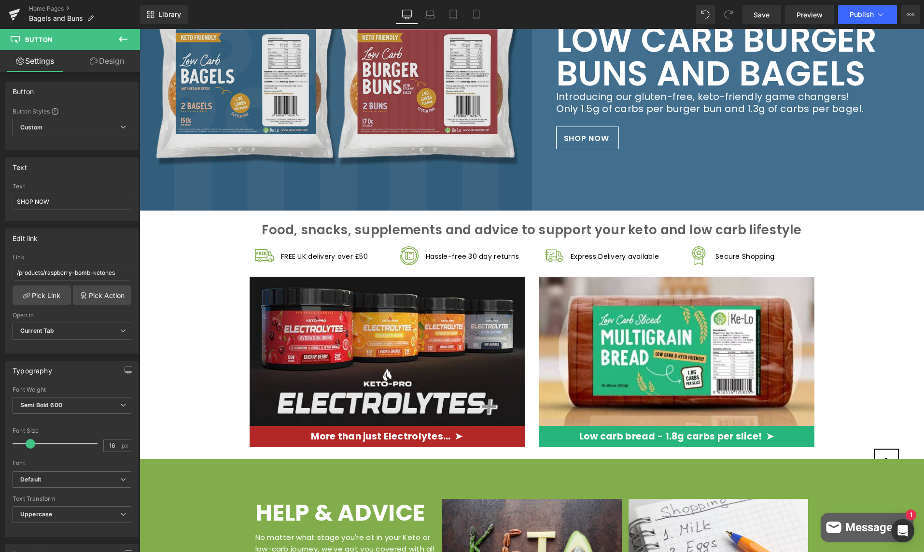
scroll to position [0, 0]
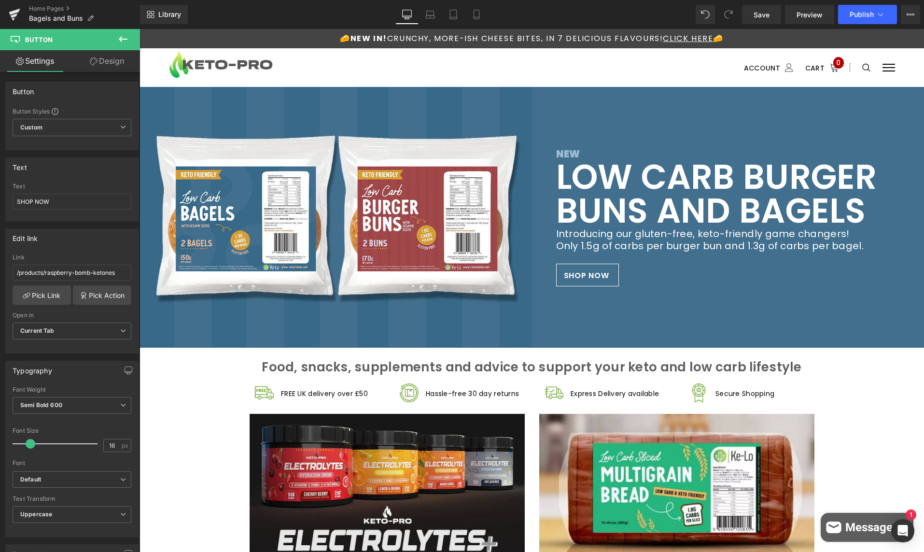
click at [595, 68] on ul at bounding box center [516, 68] width 380 height 12
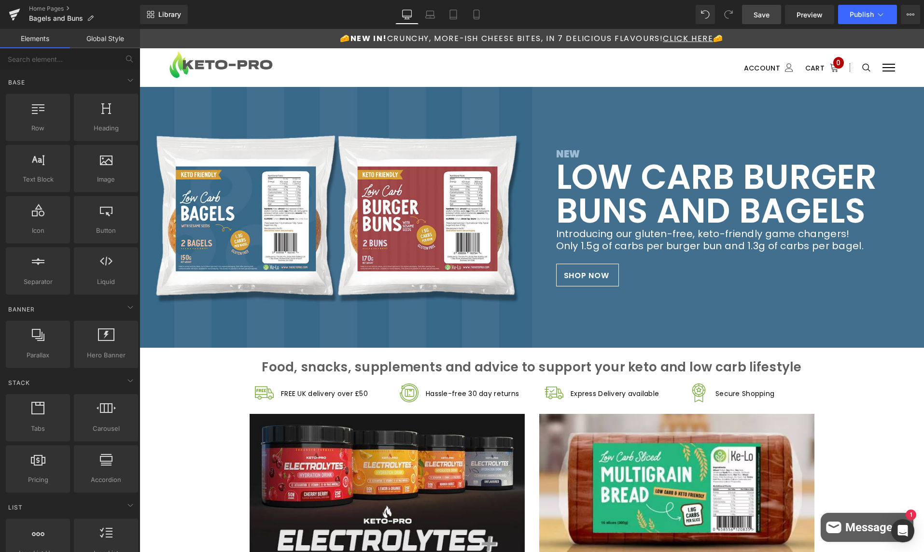
click at [760, 13] on span "Save" at bounding box center [762, 15] width 16 height 10
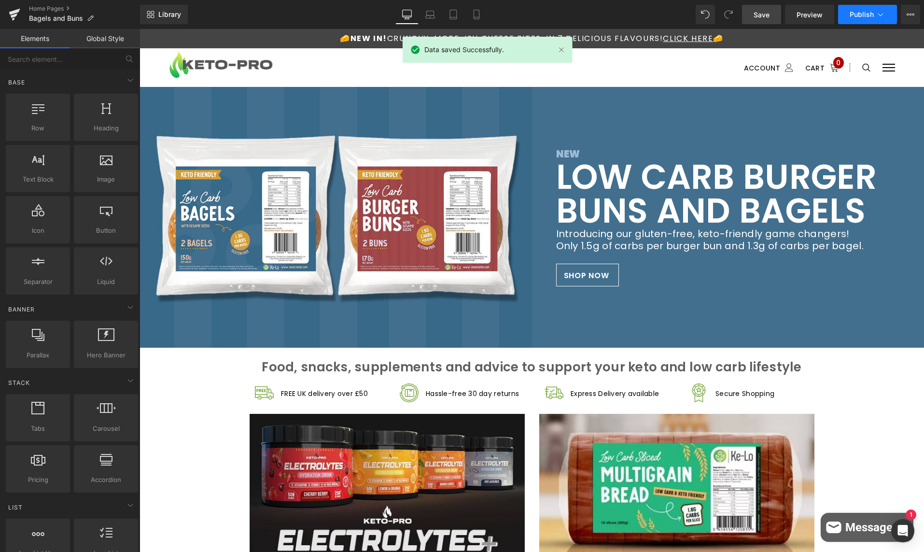
click at [869, 11] on span "Publish" at bounding box center [862, 15] width 24 height 8
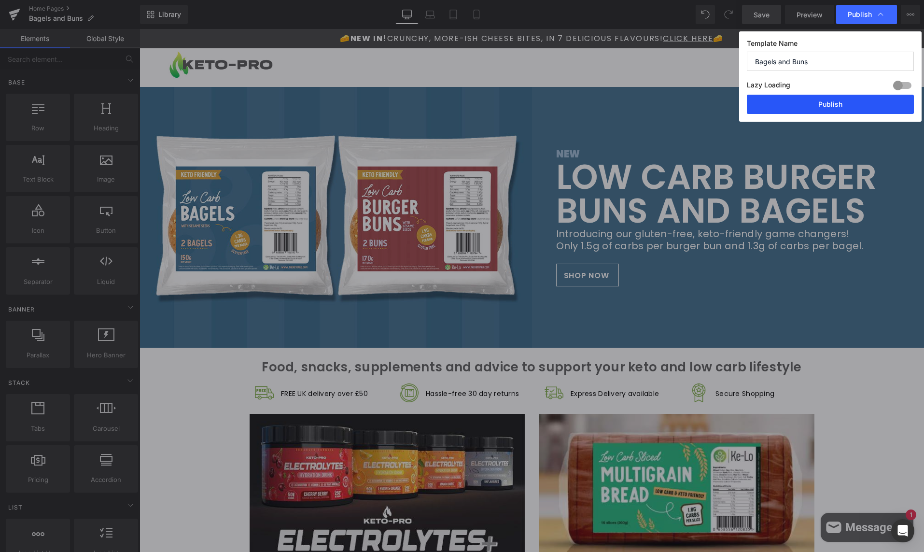
drag, startPoint x: 825, startPoint y: 104, endPoint x: 377, endPoint y: 41, distance: 452.1
click at [825, 104] on button "Publish" at bounding box center [830, 104] width 167 height 19
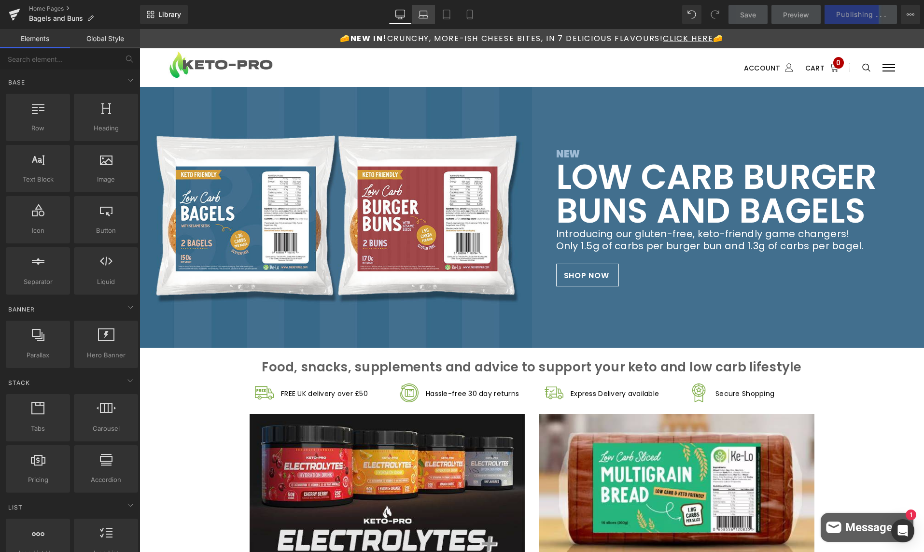
click at [425, 19] on icon at bounding box center [424, 15] width 10 height 10
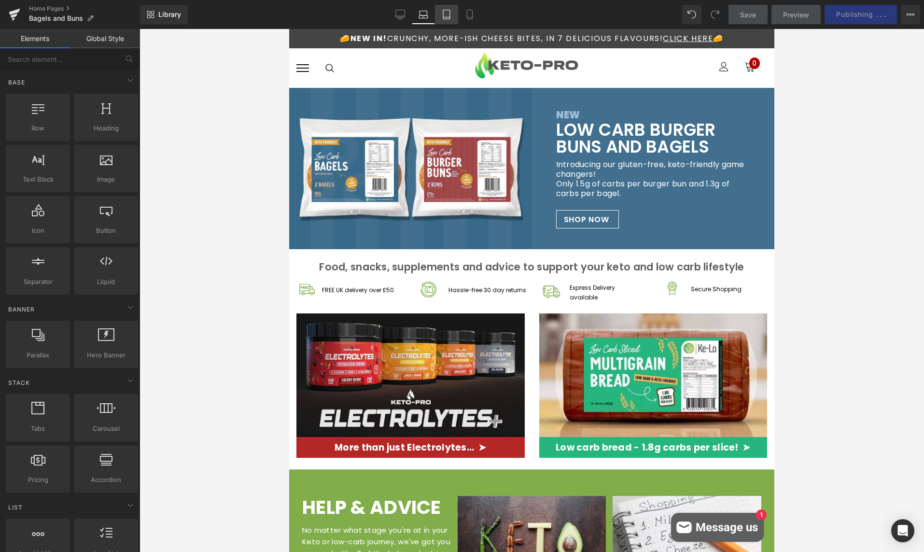
click at [448, 13] on icon at bounding box center [447, 15] width 10 height 10
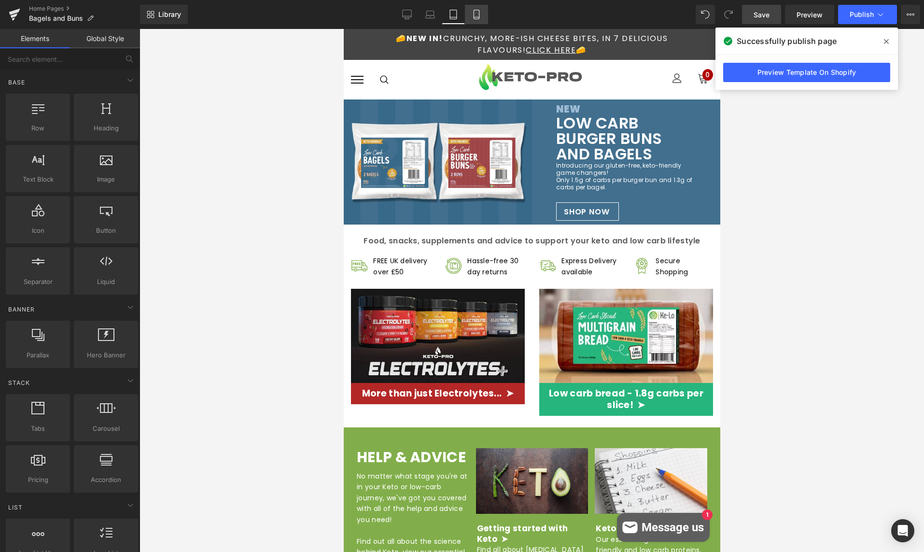
click at [477, 13] on icon at bounding box center [477, 15] width 10 height 10
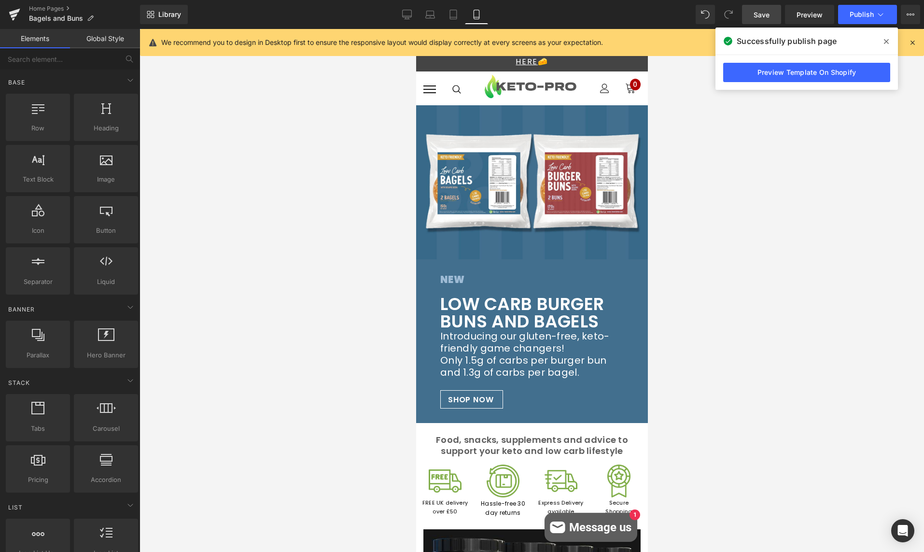
click at [887, 40] on icon at bounding box center [886, 42] width 5 height 8
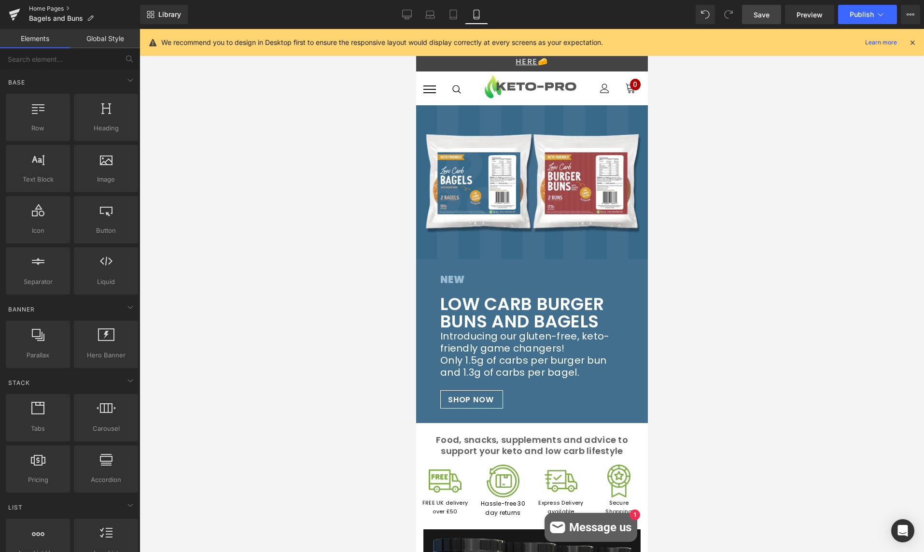
click at [55, 10] on link "Home Pages" at bounding box center [84, 9] width 111 height 8
